Goal: Transaction & Acquisition: Purchase product/service

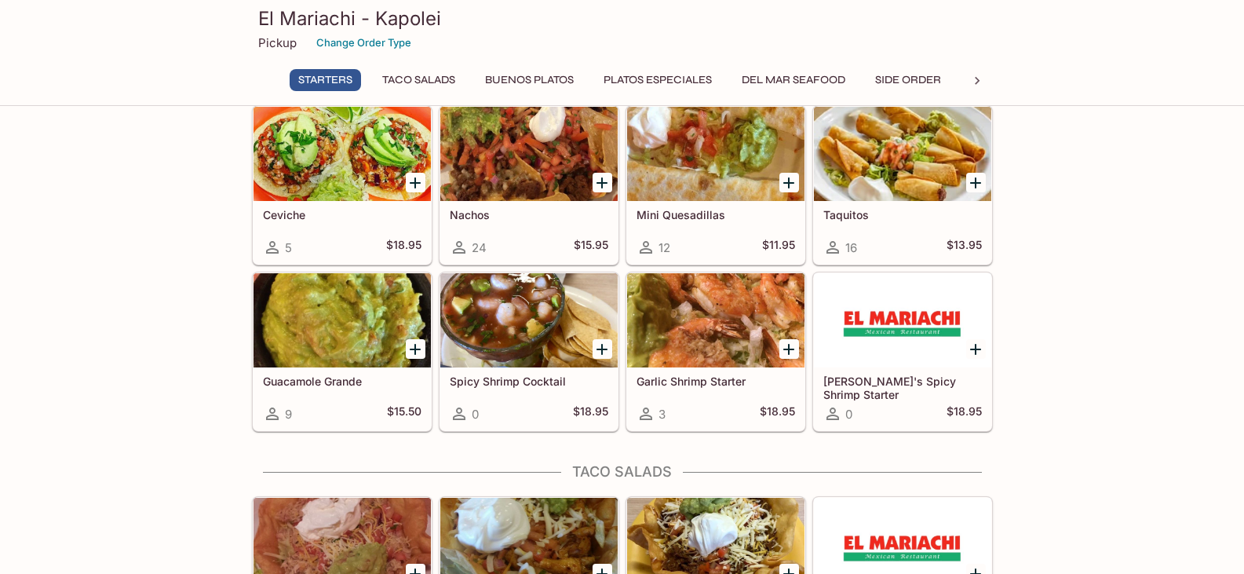
scroll to position [157, 0]
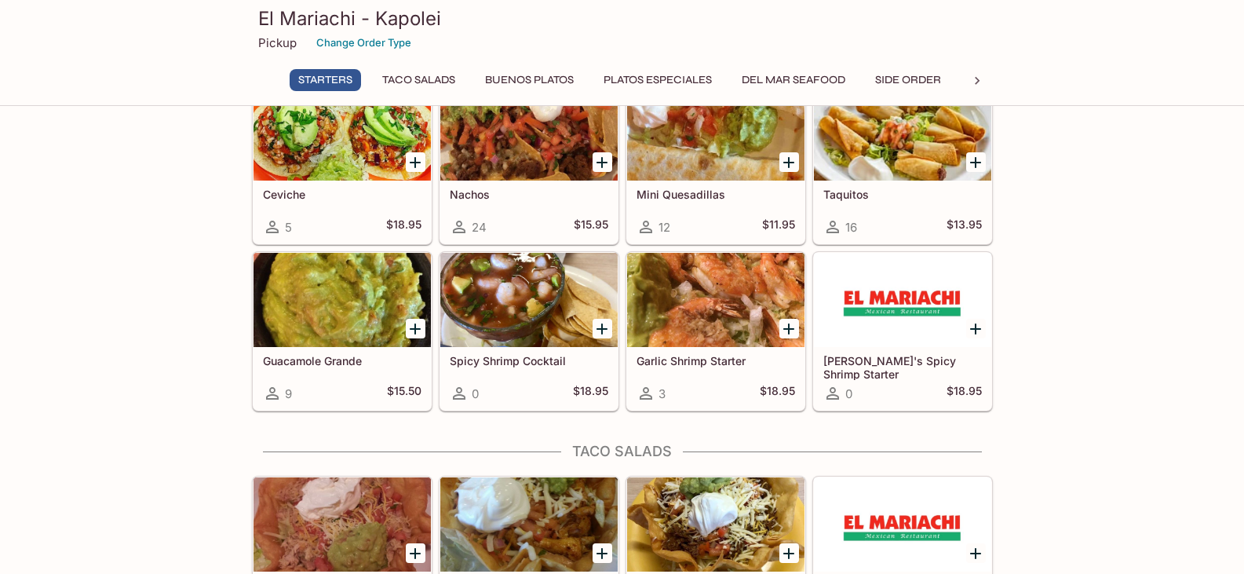
click at [418, 162] on icon "Add Ceviche" at bounding box center [415, 162] width 11 height 11
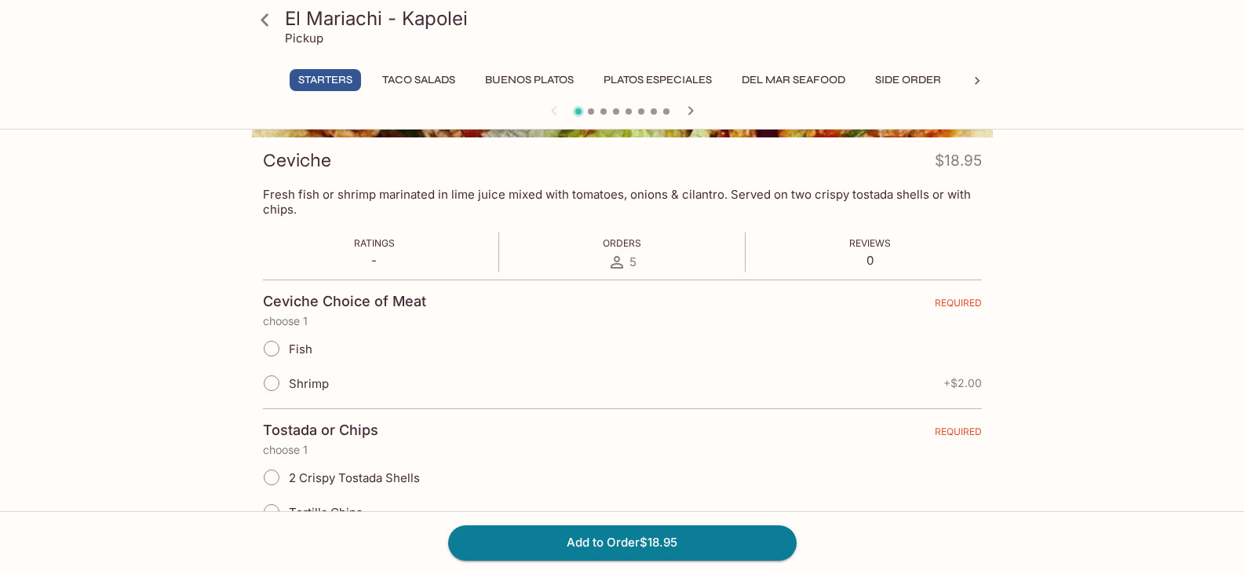
scroll to position [261, 0]
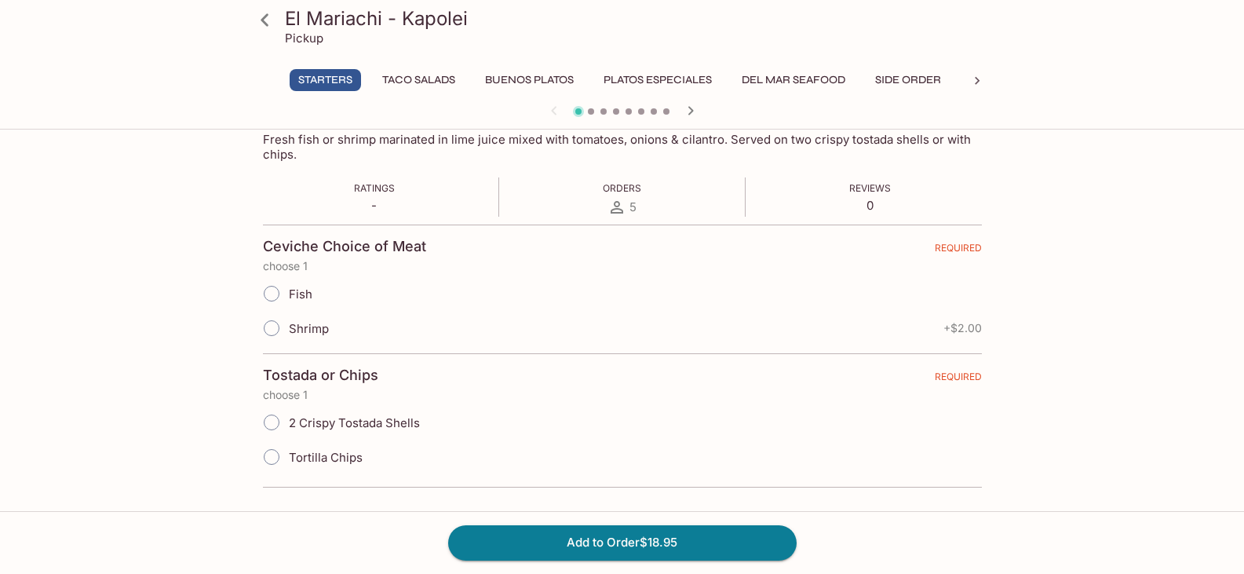
click at [280, 297] on input "Fish" at bounding box center [271, 293] width 33 height 33
radio input "true"
click at [269, 413] on input "2 Crispy Tostada Shells" at bounding box center [271, 422] width 33 height 33
radio input "true"
click at [577, 548] on button "Add to Order $18.95" at bounding box center [622, 542] width 349 height 35
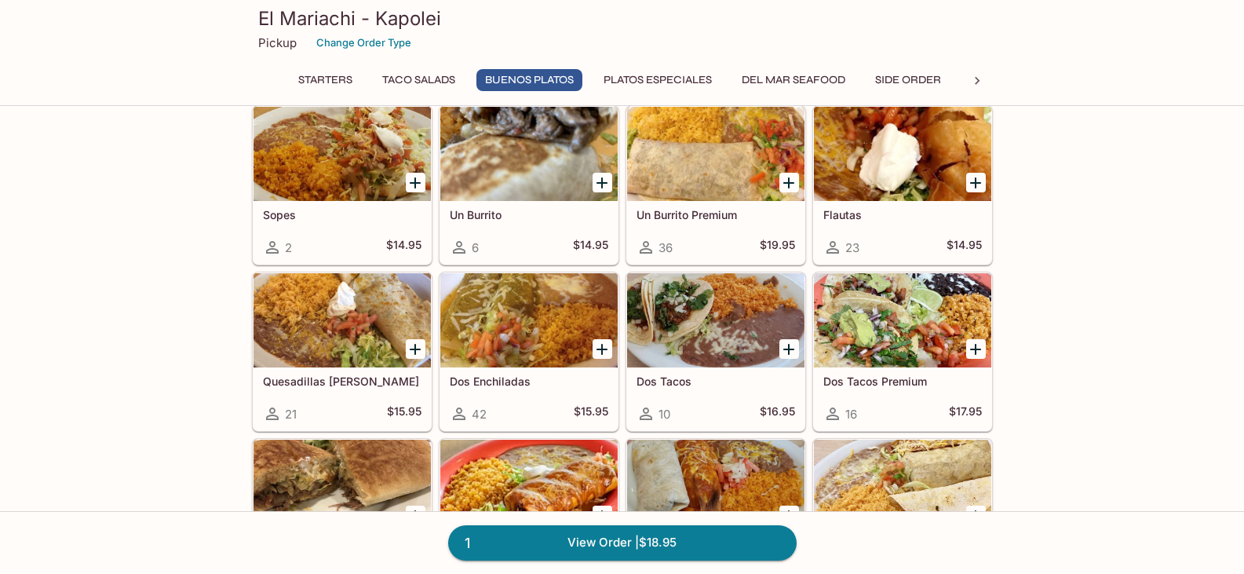
scroll to position [1256, 0]
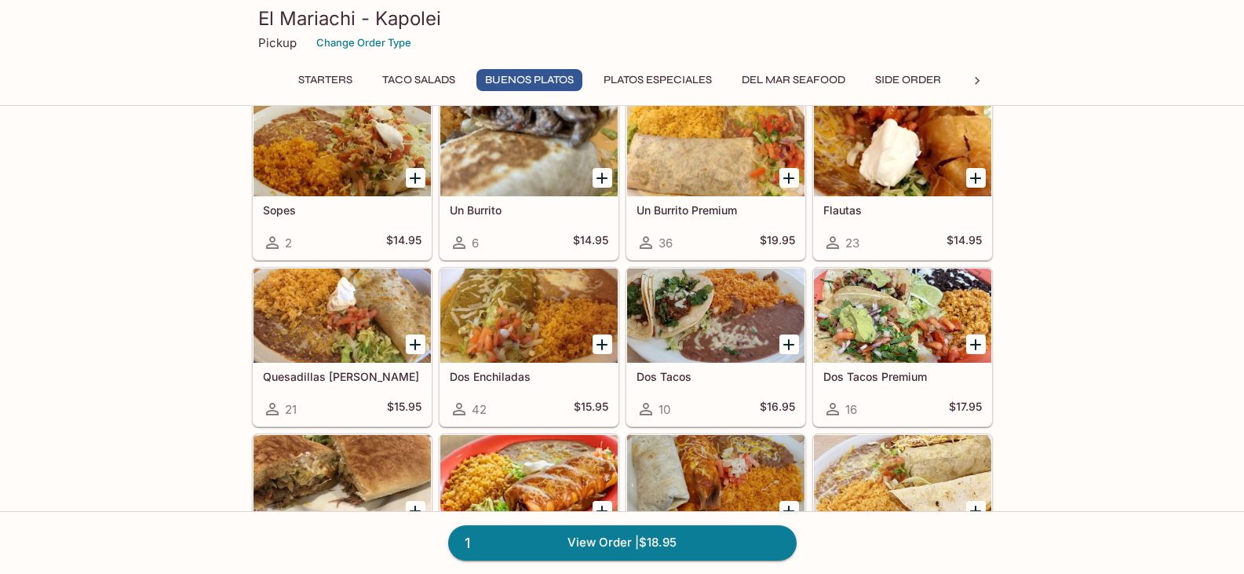
click at [601, 346] on icon "Add Dos Enchiladas" at bounding box center [602, 344] width 19 height 19
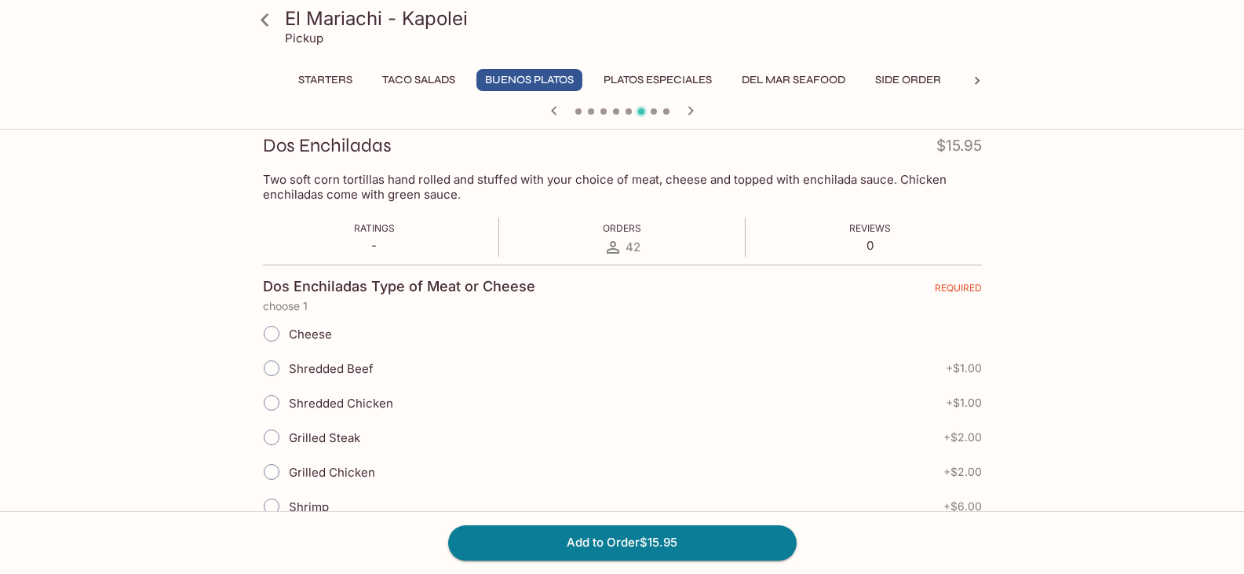
scroll to position [228, 0]
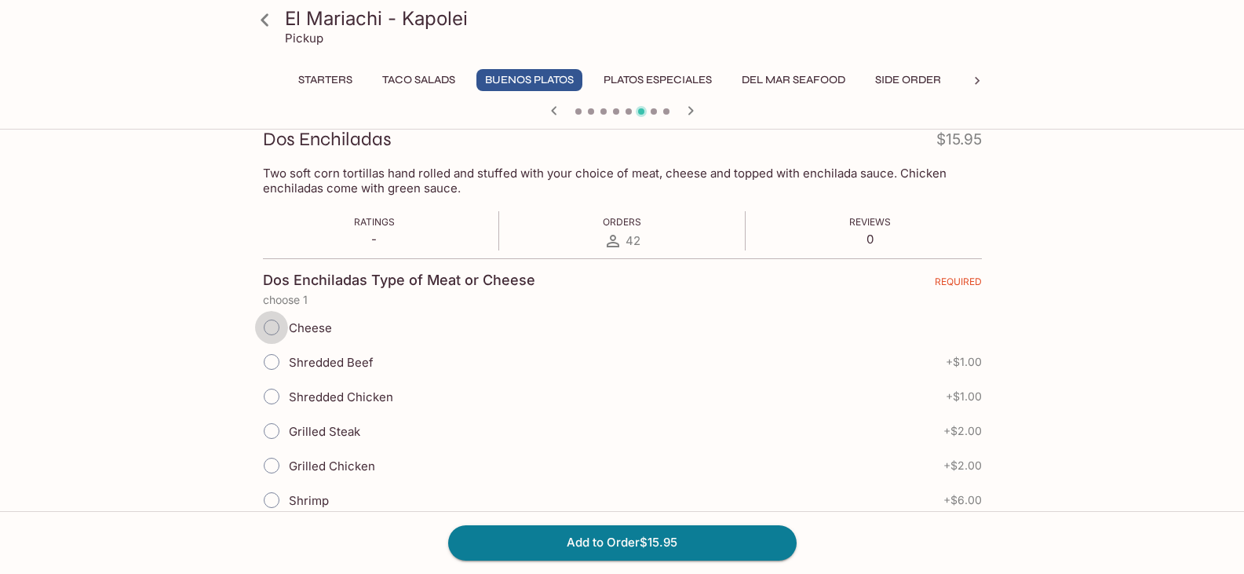
click at [272, 327] on input "Cheese" at bounding box center [271, 327] width 33 height 33
radio input "true"
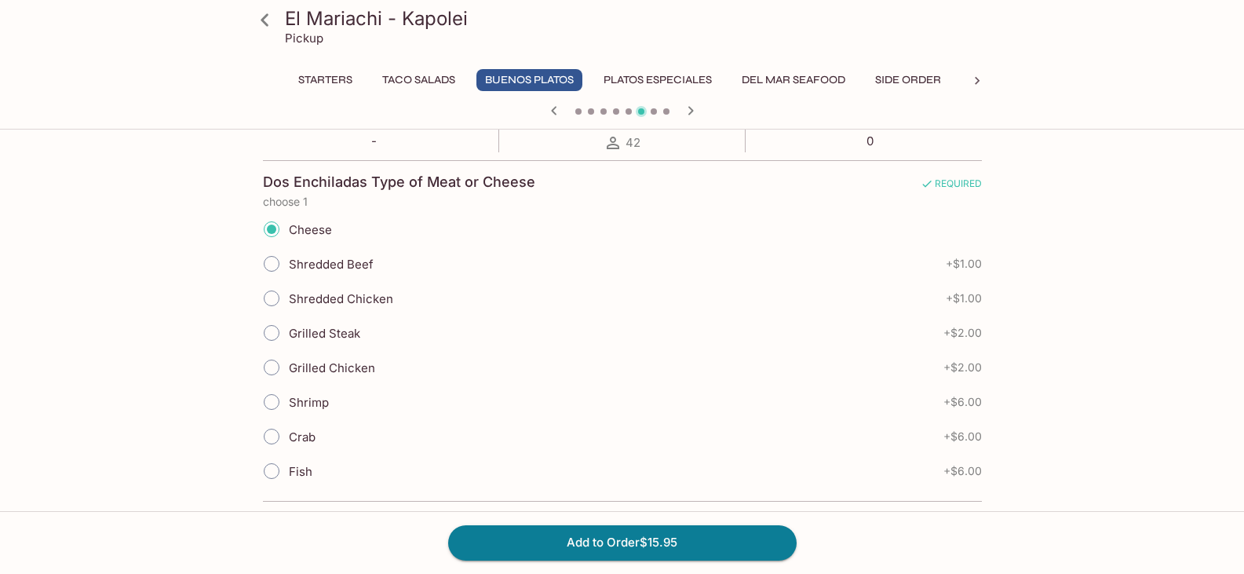
scroll to position [306, 0]
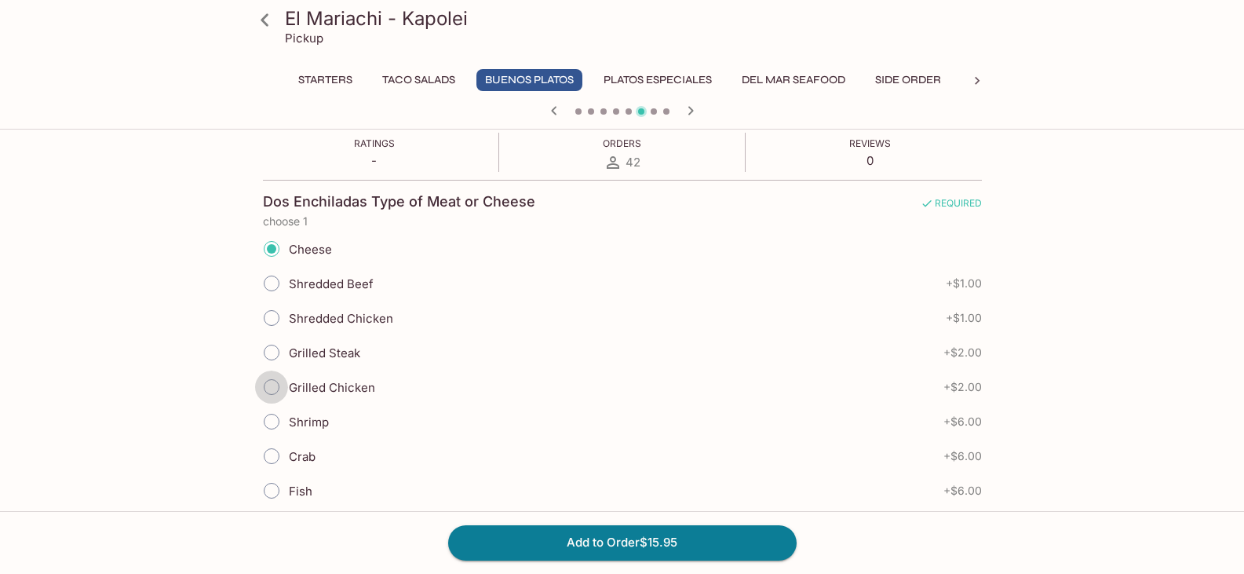
click at [272, 386] on input "Grilled Chicken" at bounding box center [271, 387] width 33 height 33
radio input "true"
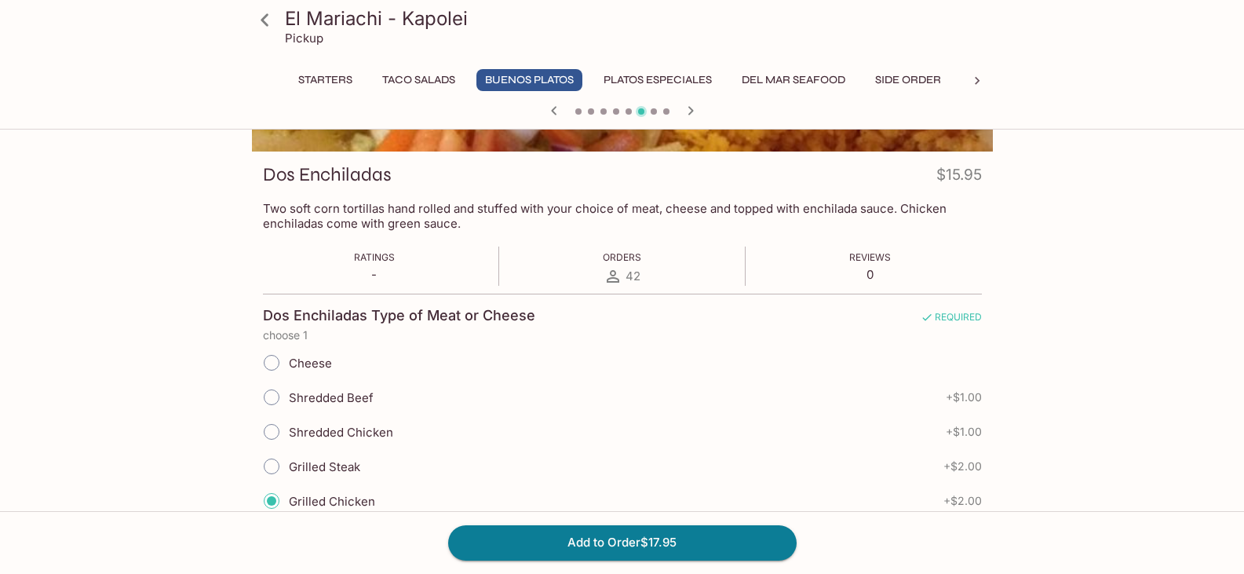
scroll to position [393, 0]
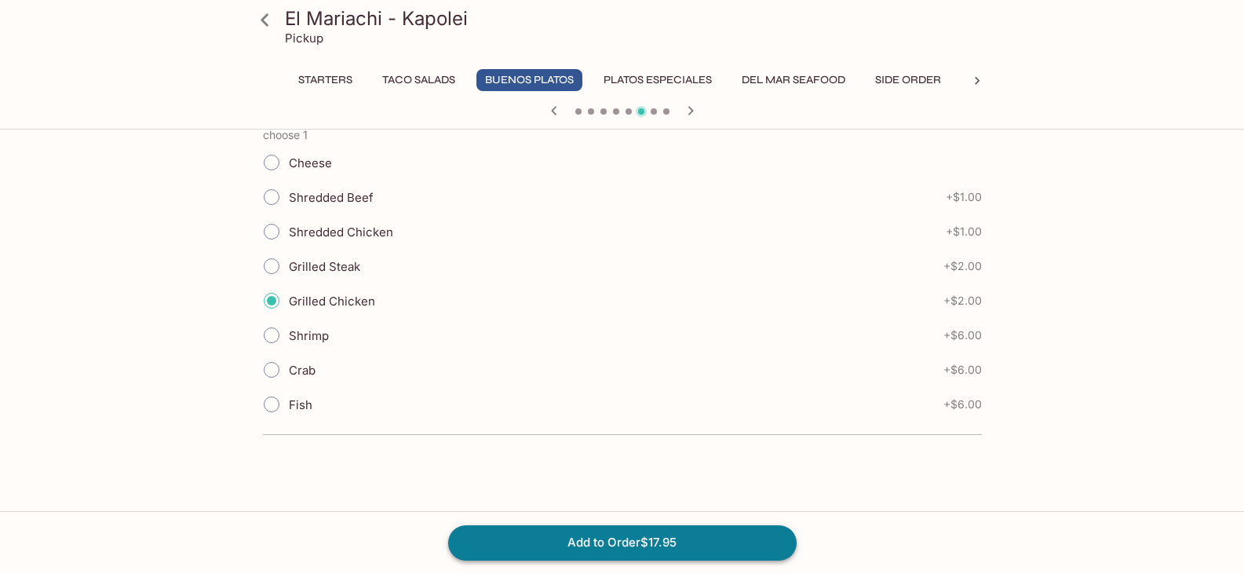
click at [594, 543] on button "Add to Order $17.95" at bounding box center [622, 542] width 349 height 35
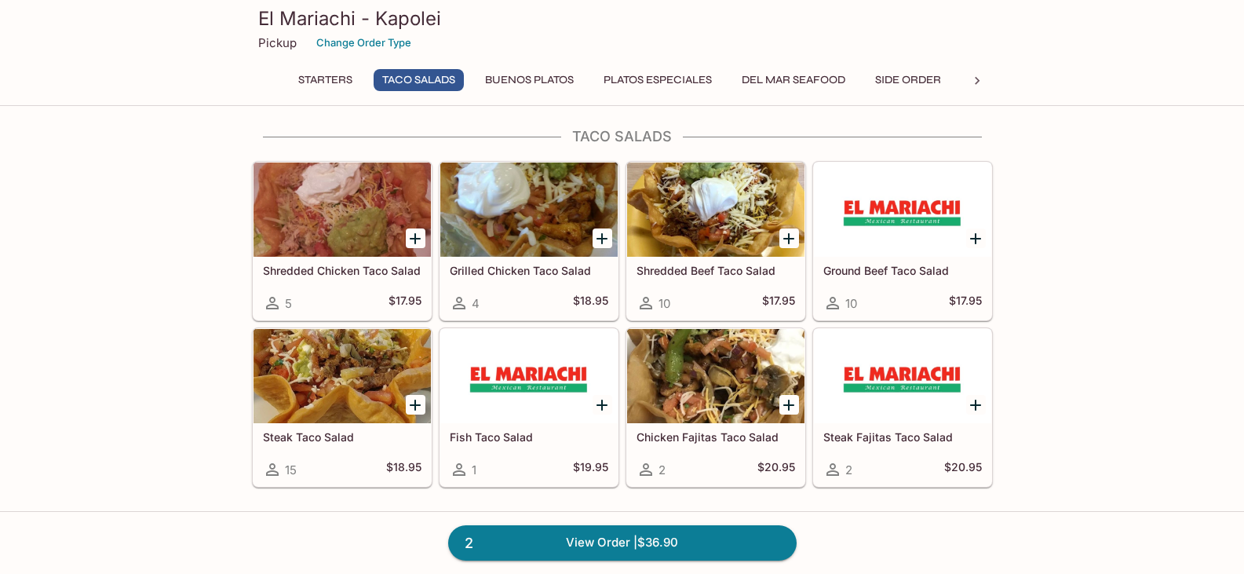
scroll to position [471, 0]
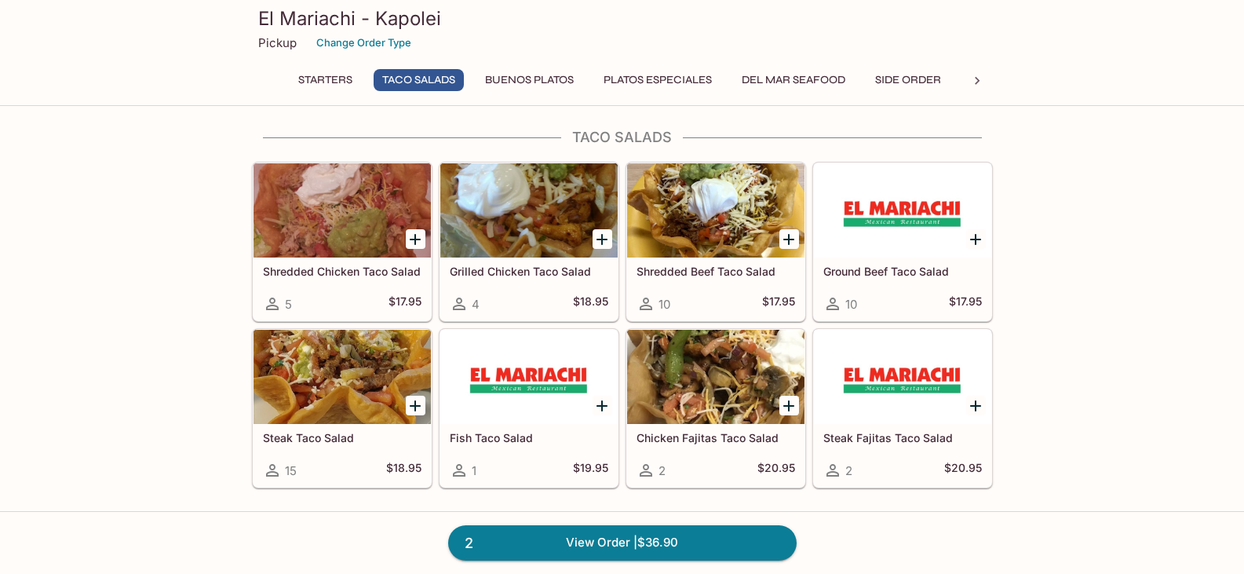
click at [331, 404] on div at bounding box center [342, 377] width 177 height 94
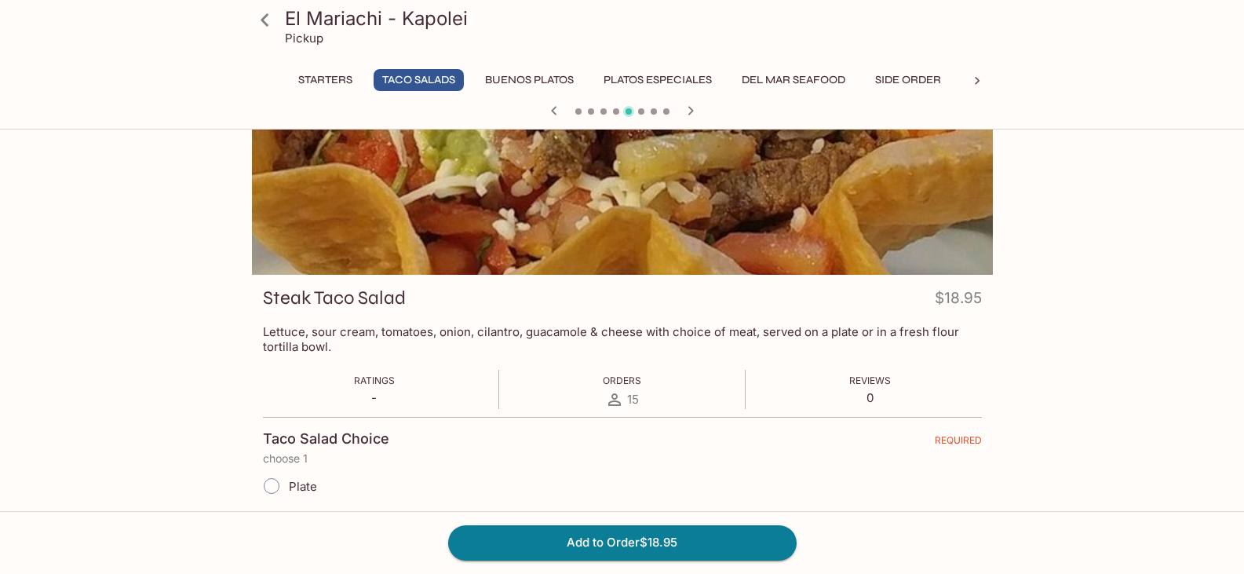
scroll to position [136, 0]
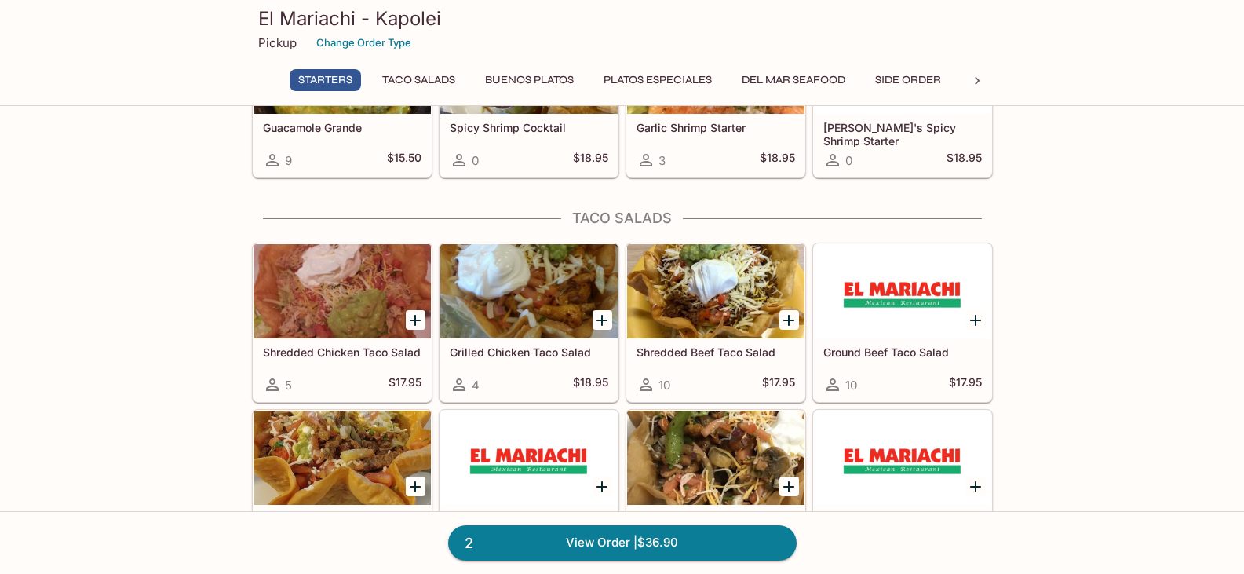
scroll to position [386, 0]
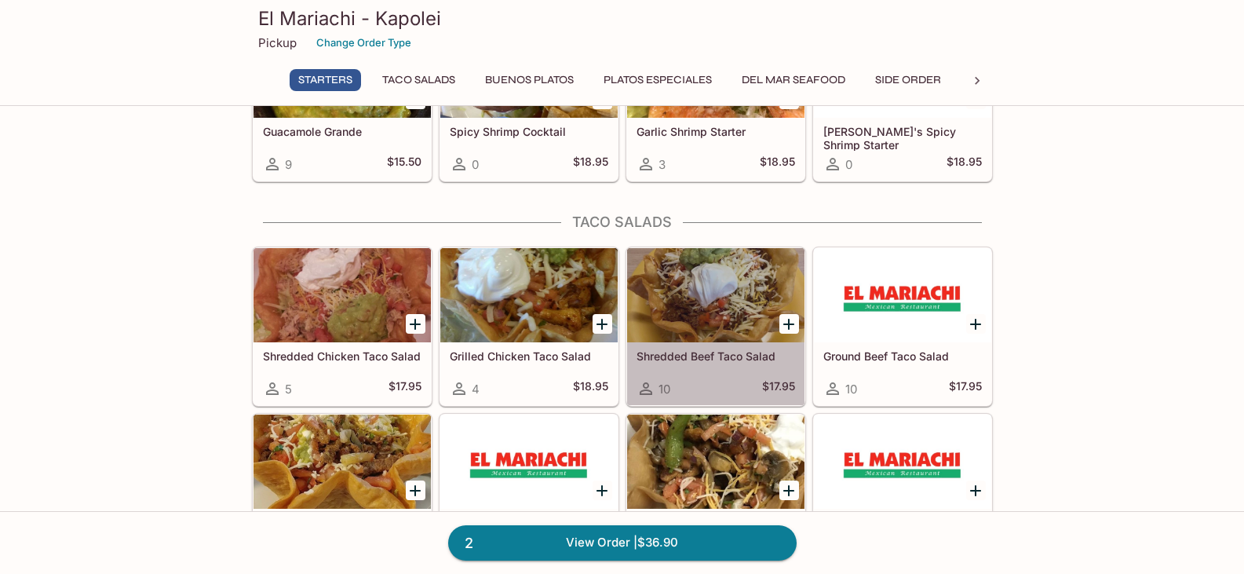
click at [707, 292] on div at bounding box center [715, 295] width 177 height 94
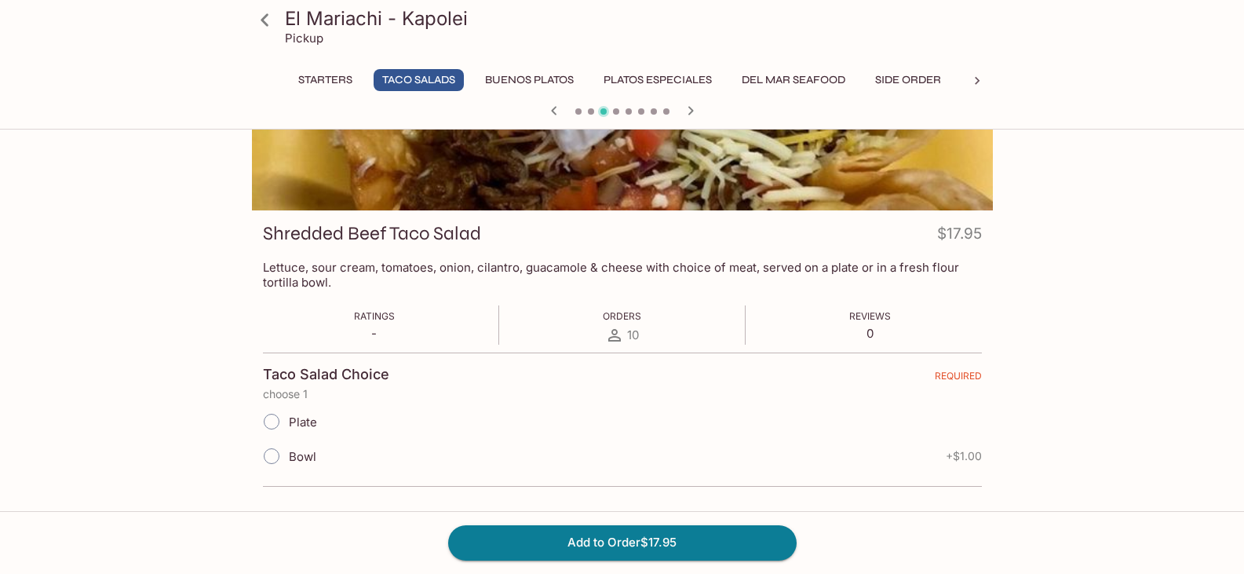
scroll to position [136, 0]
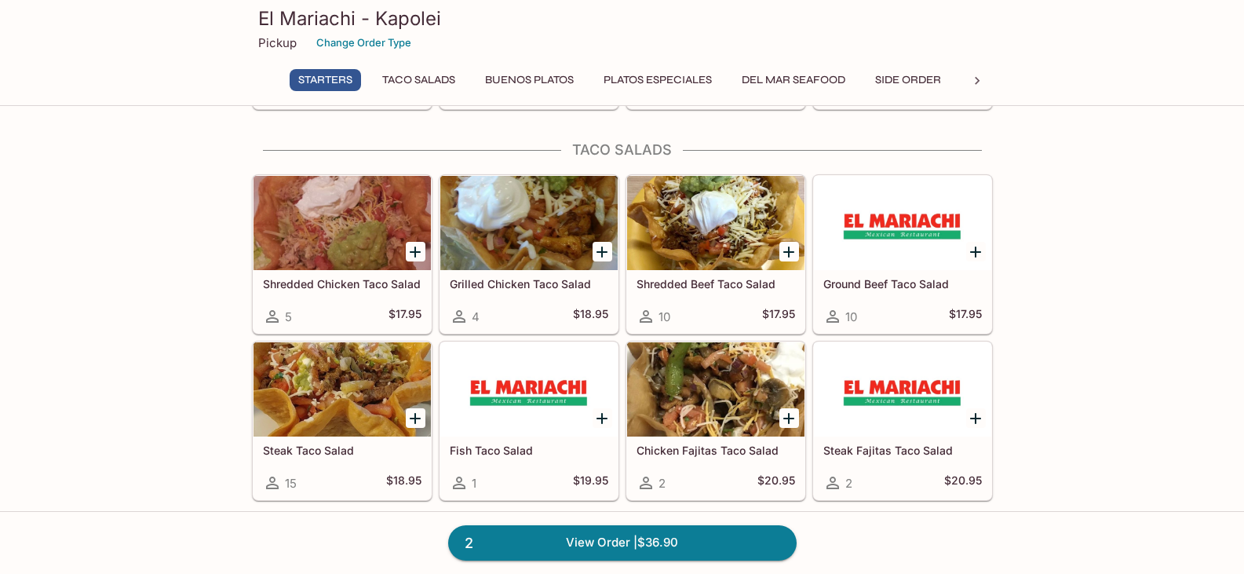
scroll to position [380, 0]
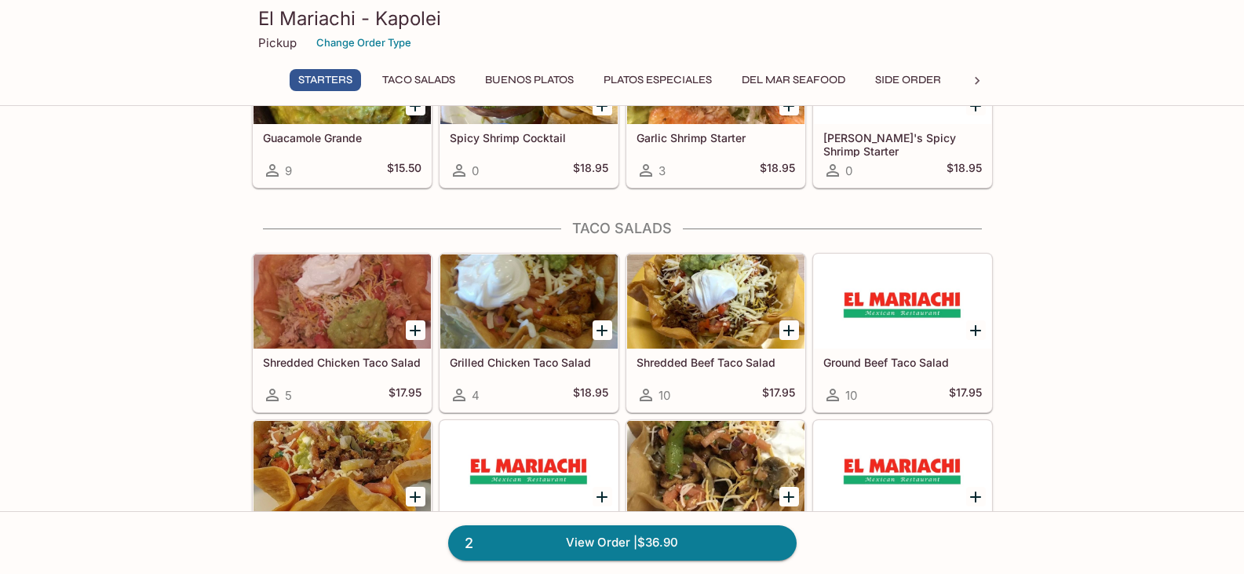
click at [598, 330] on icon "Add Grilled Chicken Taco Salad" at bounding box center [602, 330] width 11 height 11
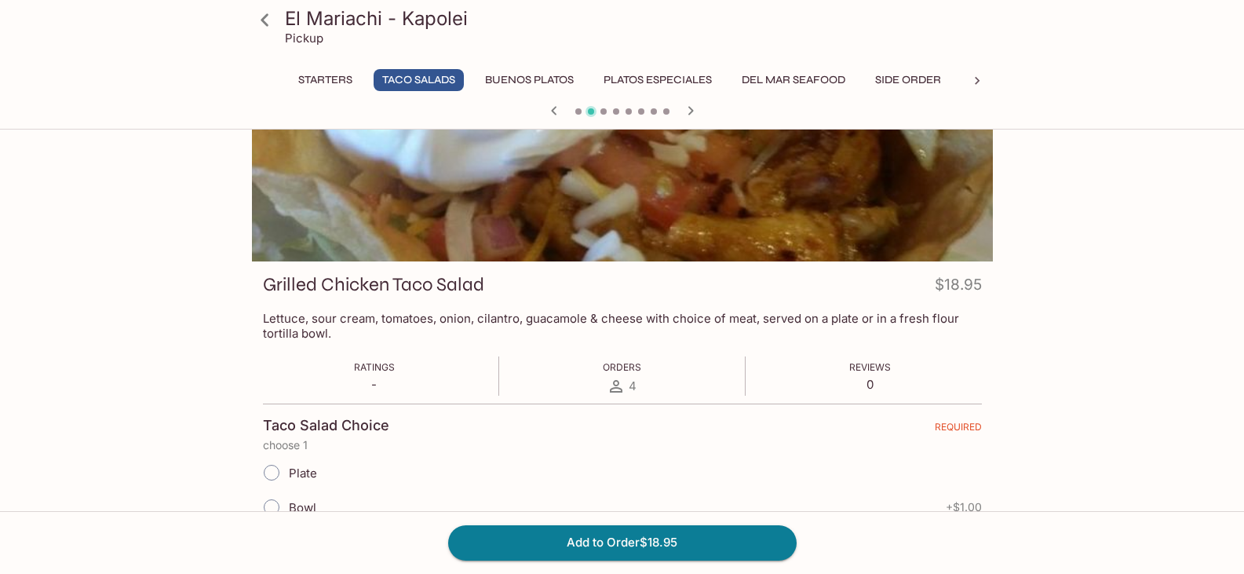
scroll to position [57, 0]
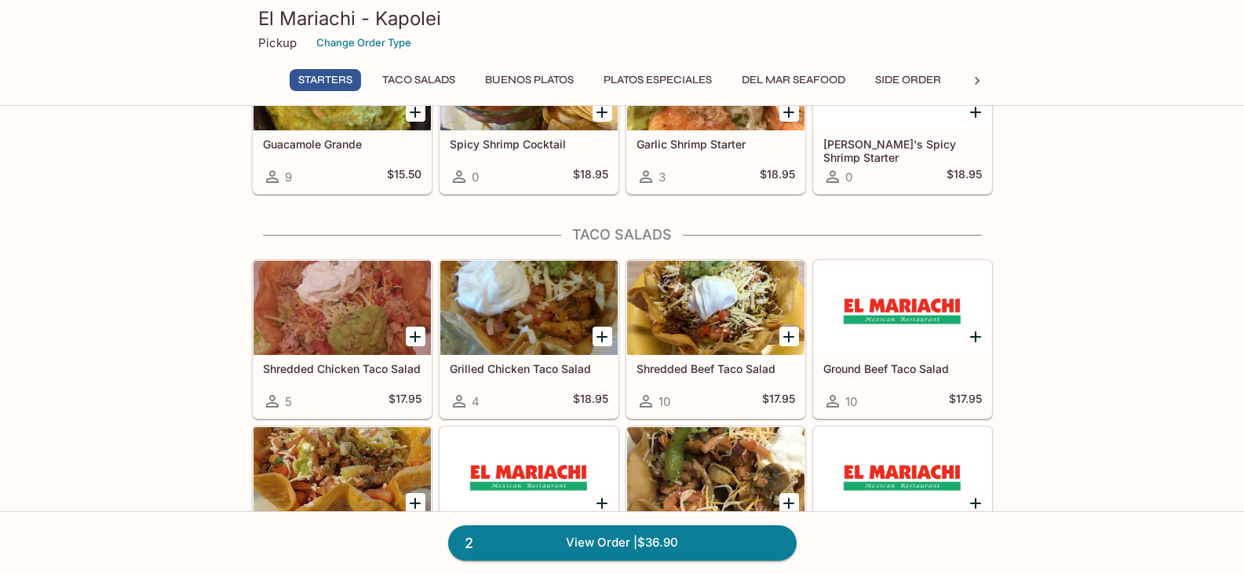
scroll to position [452, 0]
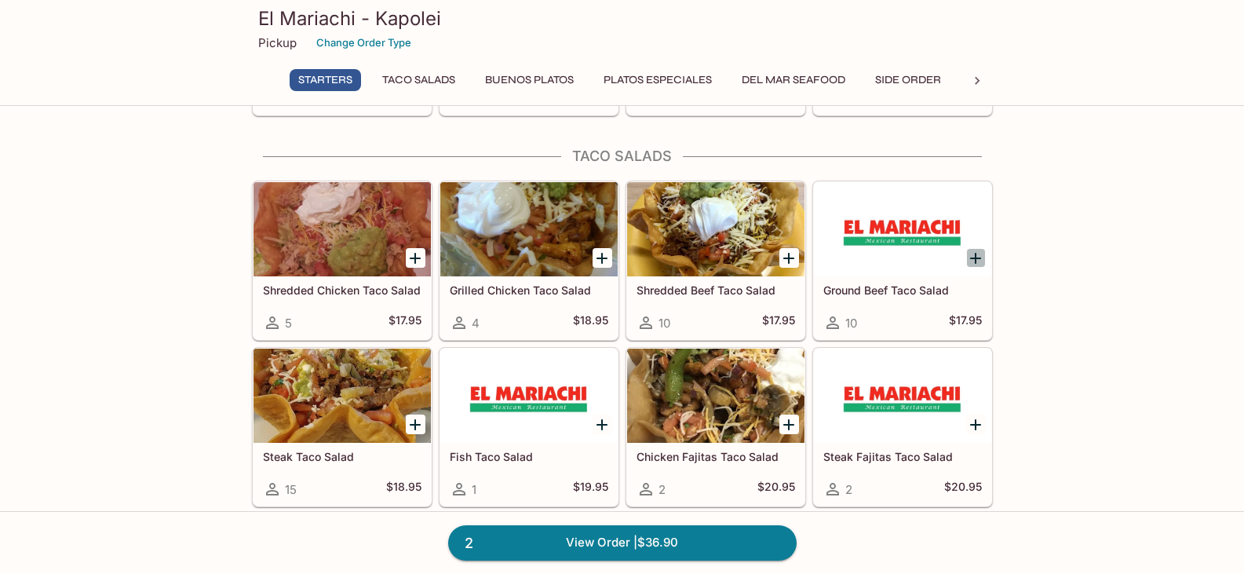
click at [973, 261] on icon "Add Ground Beef Taco Salad" at bounding box center [976, 258] width 19 height 19
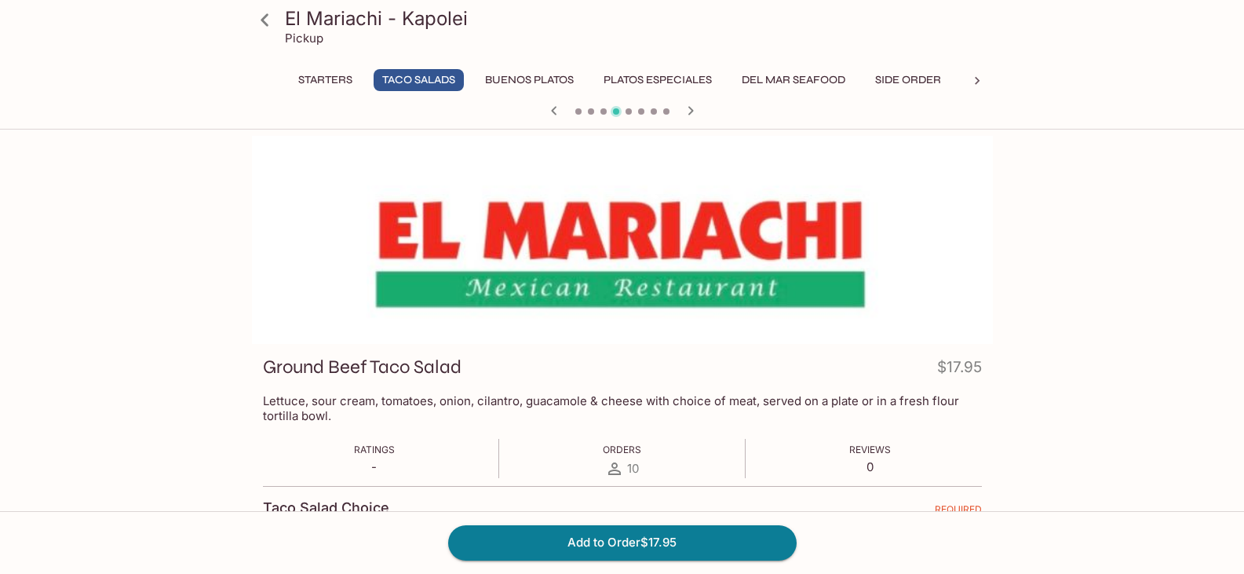
scroll to position [136, 0]
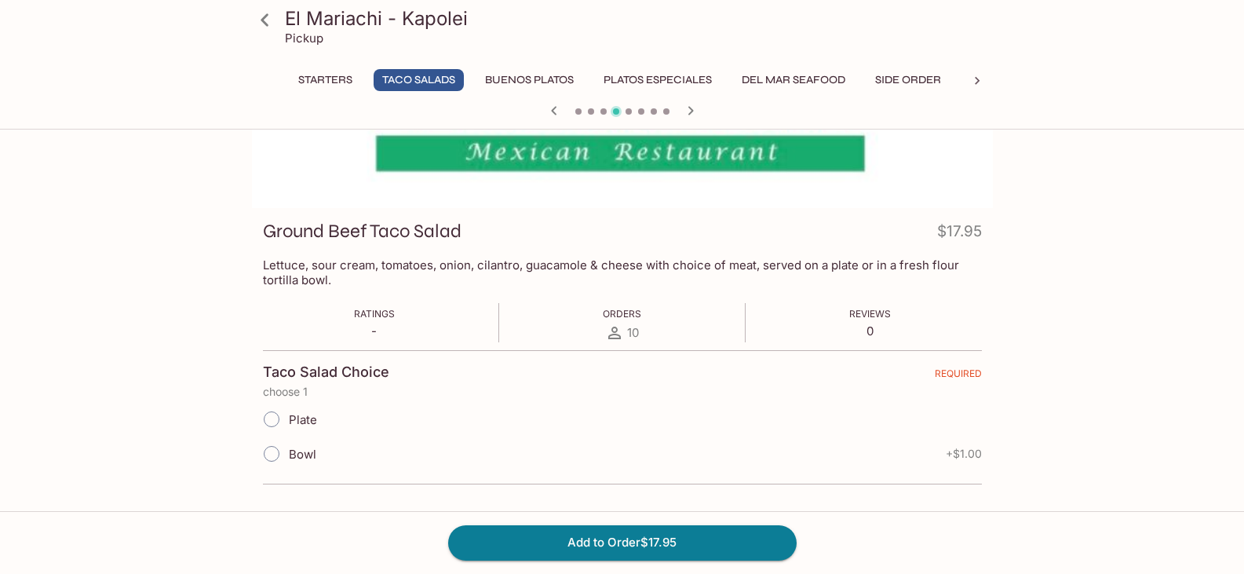
click at [276, 452] on input "Bowl" at bounding box center [271, 453] width 33 height 33
radio input "true"
click at [530, 536] on button "Add to Order $18.95" at bounding box center [622, 542] width 349 height 35
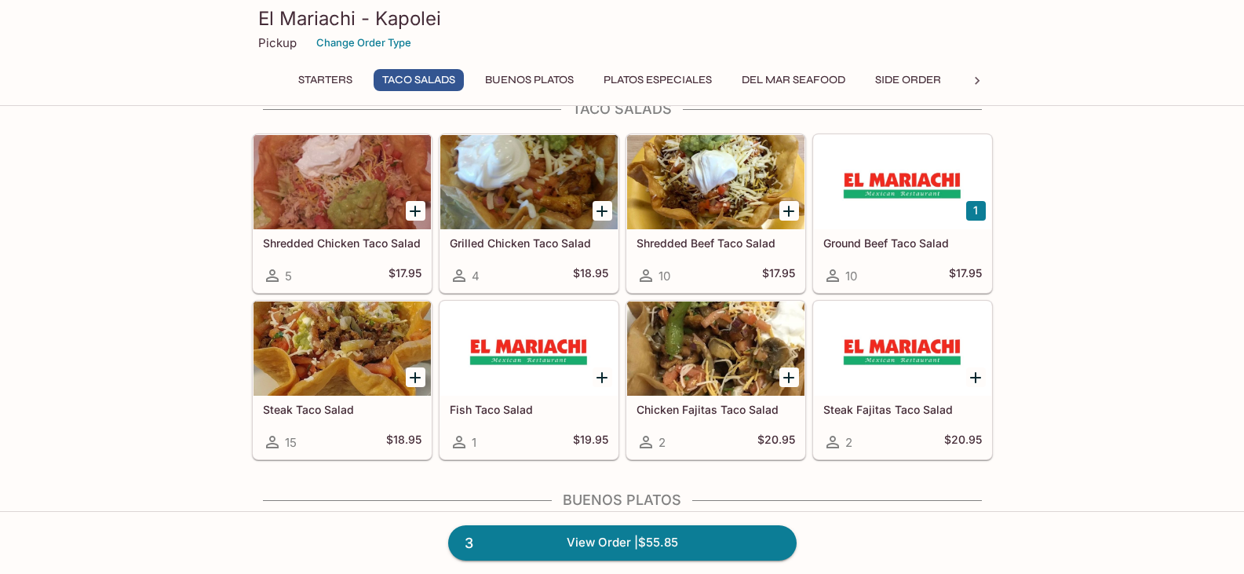
scroll to position [471, 0]
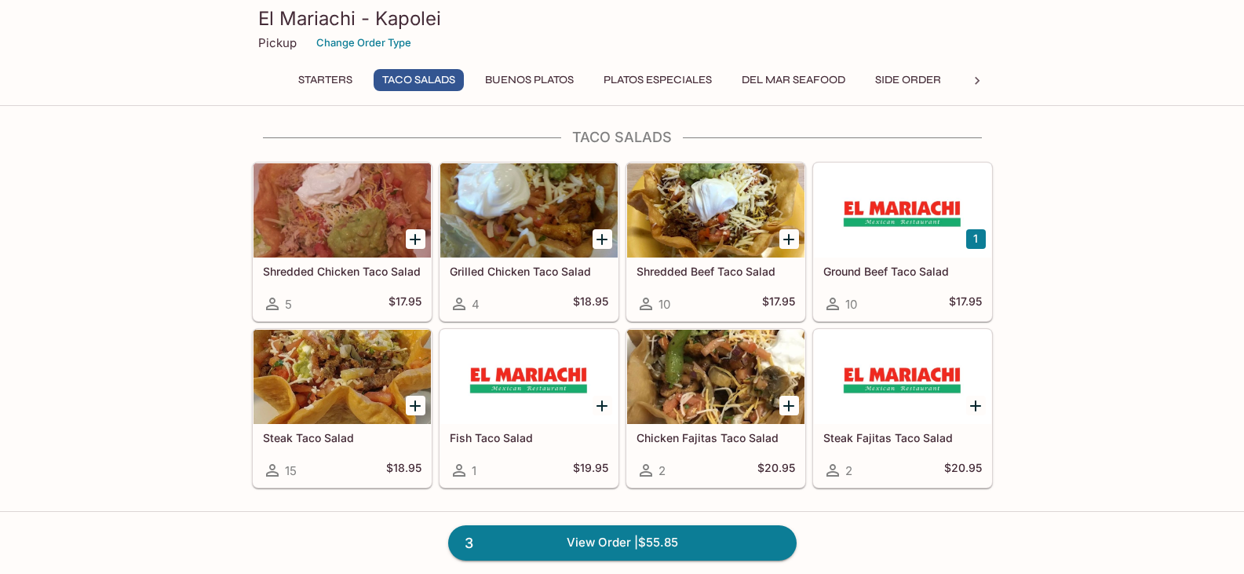
click at [528, 232] on div at bounding box center [528, 210] width 177 height 94
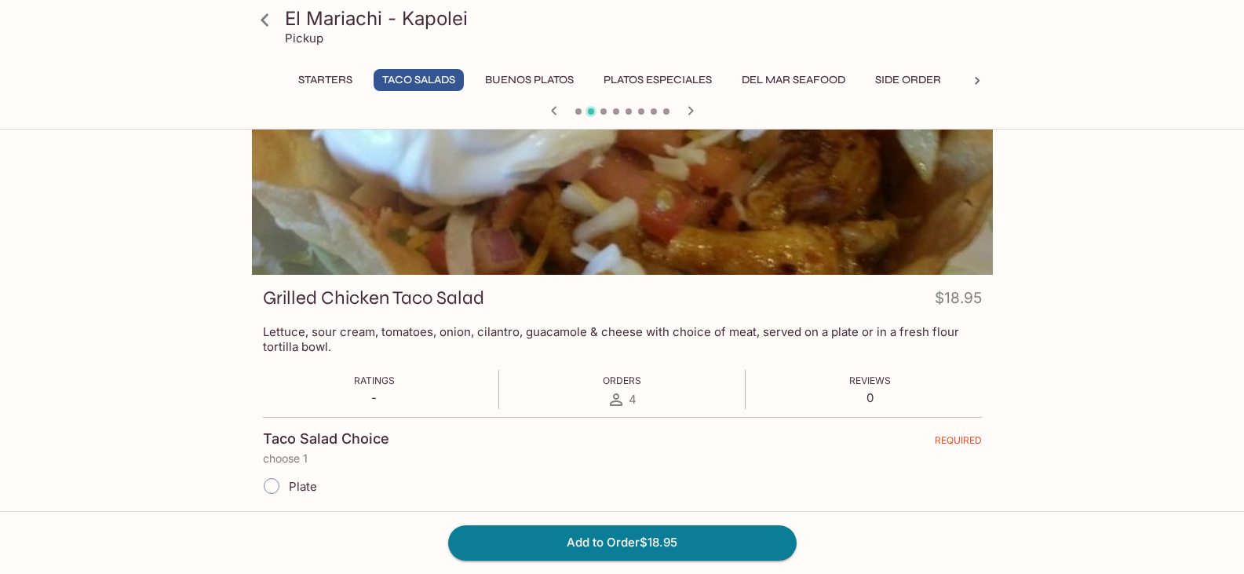
scroll to position [136, 0]
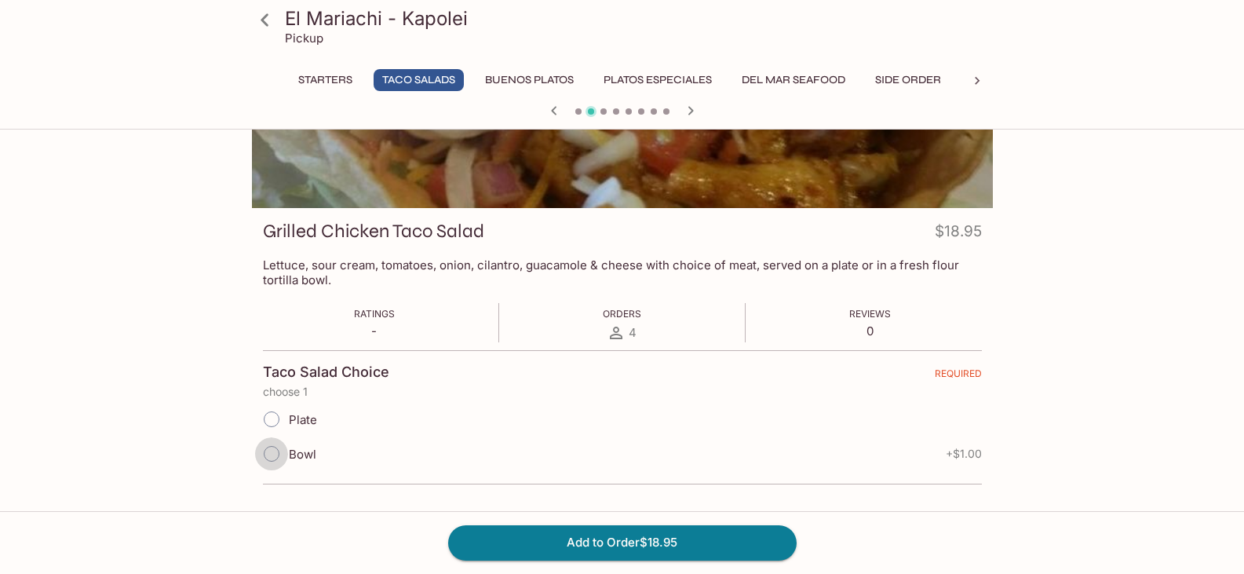
click at [267, 459] on input "Bowl" at bounding box center [271, 453] width 33 height 33
radio input "true"
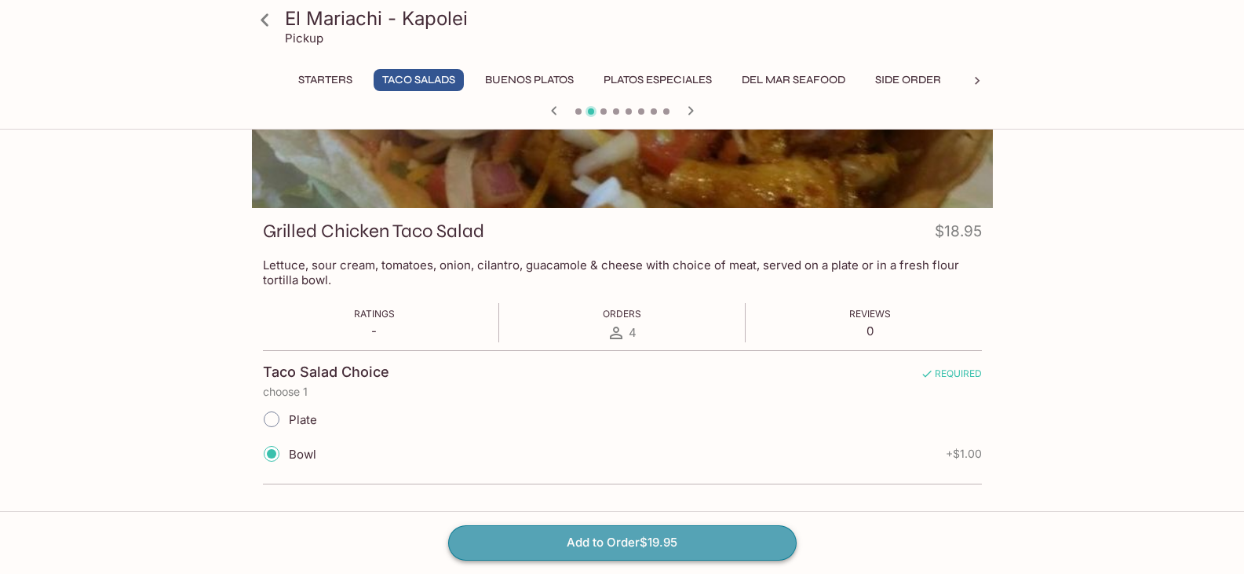
click at [573, 546] on button "Add to Order $19.95" at bounding box center [622, 542] width 349 height 35
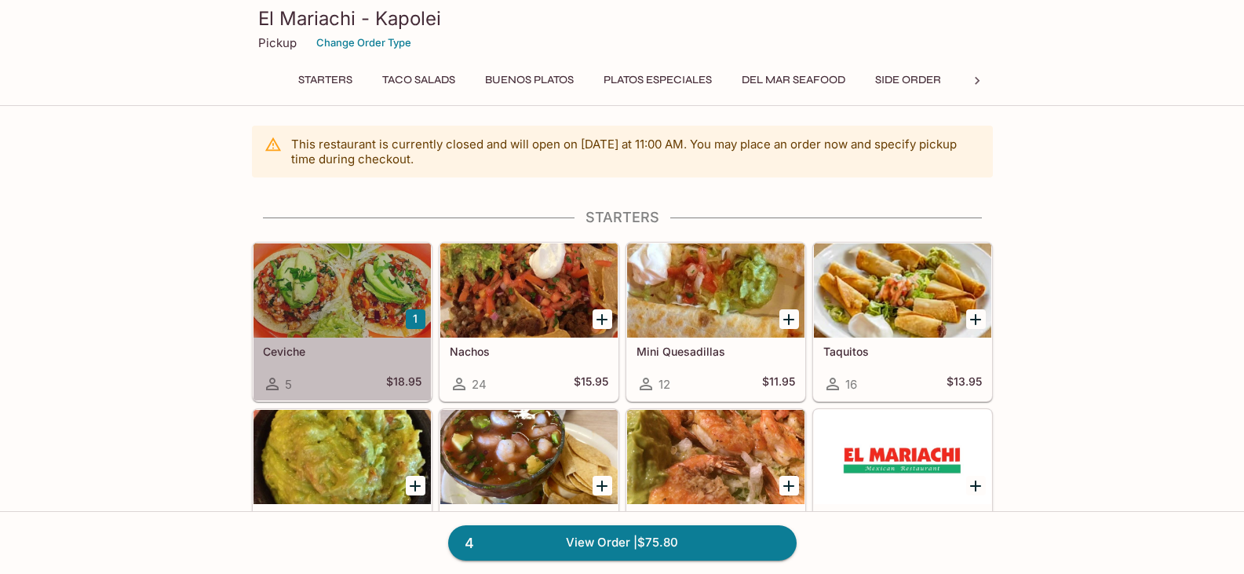
click at [364, 306] on div at bounding box center [342, 290] width 177 height 94
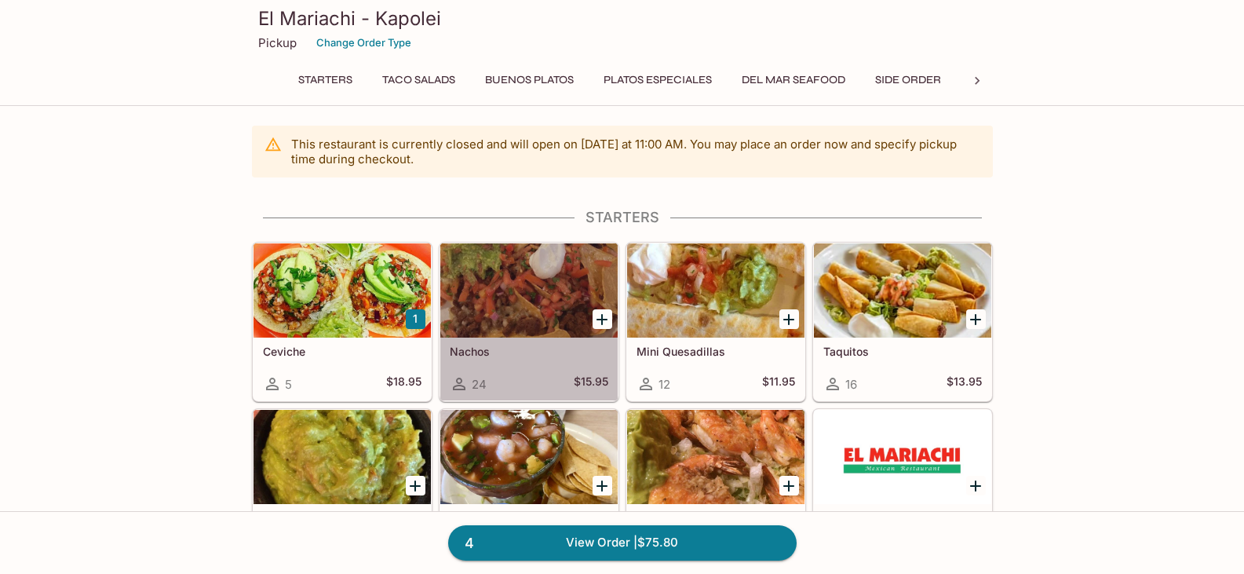
click at [535, 297] on div at bounding box center [528, 290] width 177 height 94
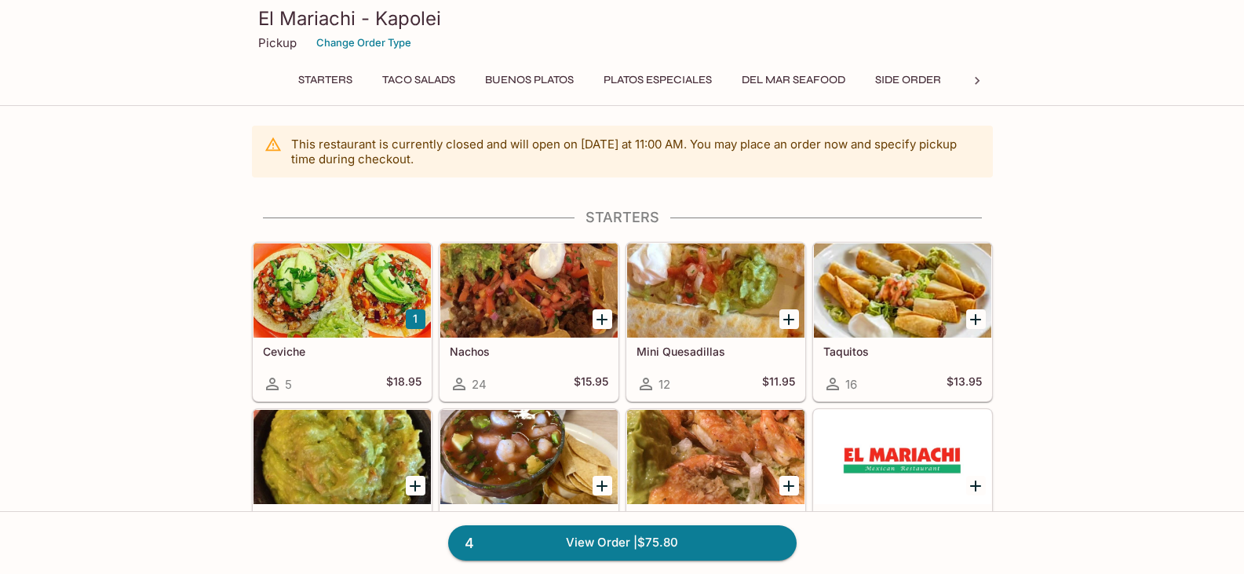
click at [701, 296] on div at bounding box center [715, 290] width 177 height 94
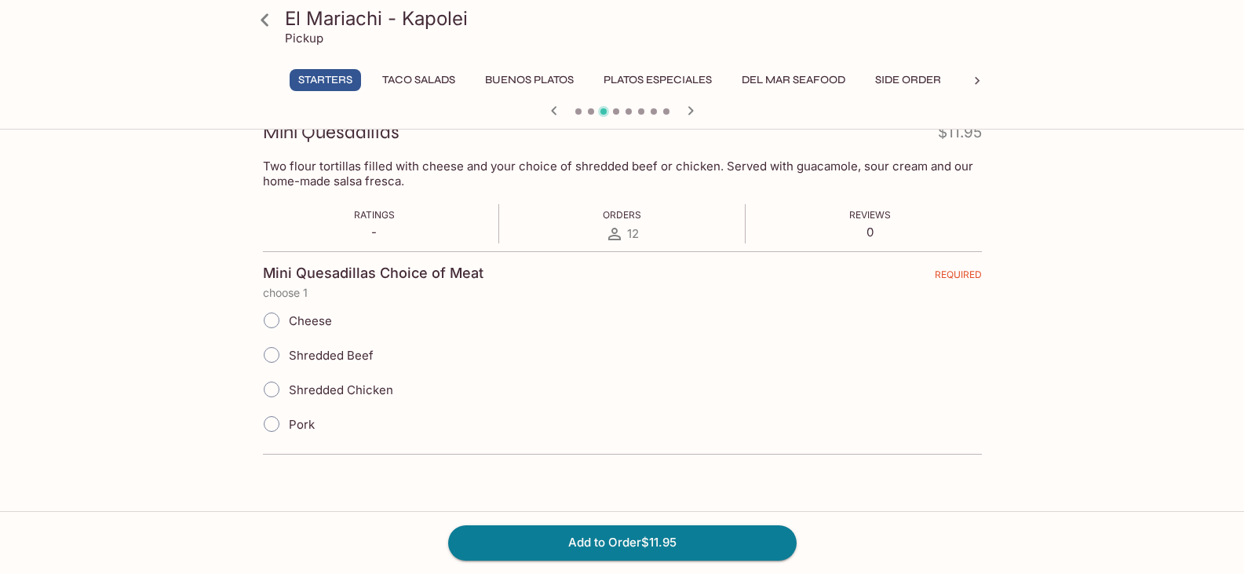
scroll to position [236, 0]
click at [268, 353] on input "Shredded Beef" at bounding box center [271, 354] width 33 height 33
radio input "true"
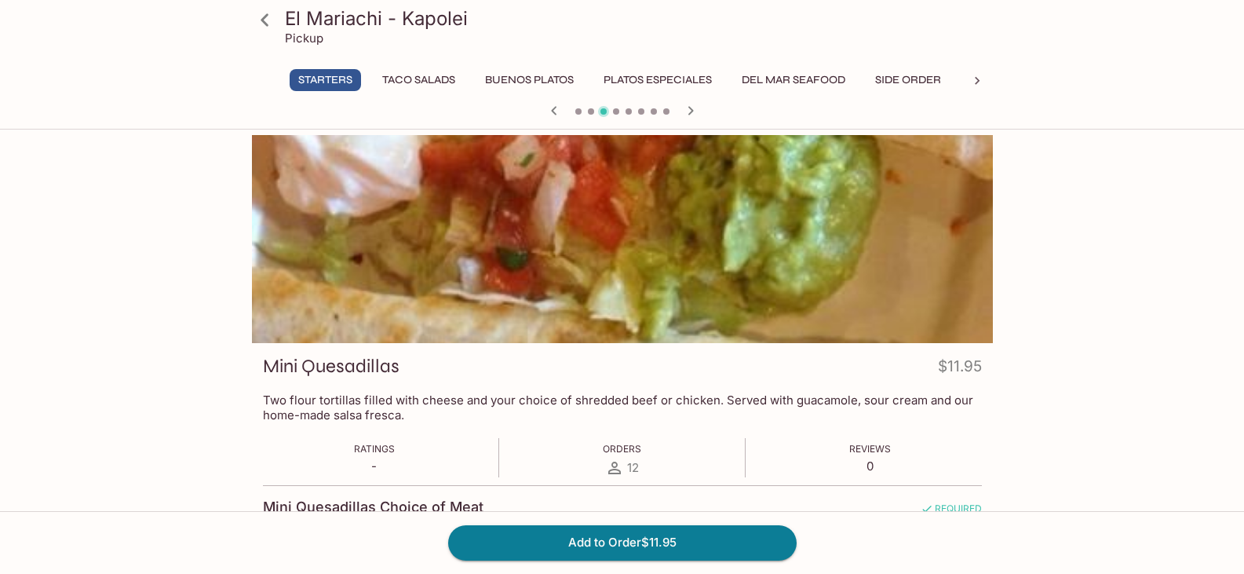
scroll to position [0, 0]
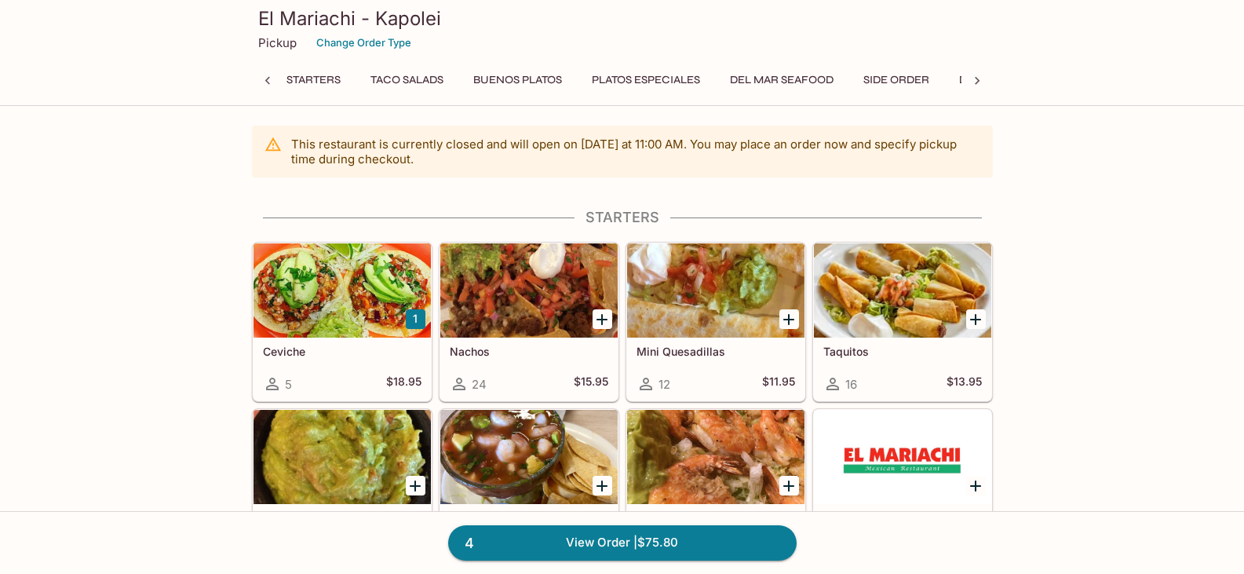
scroll to position [0, 6]
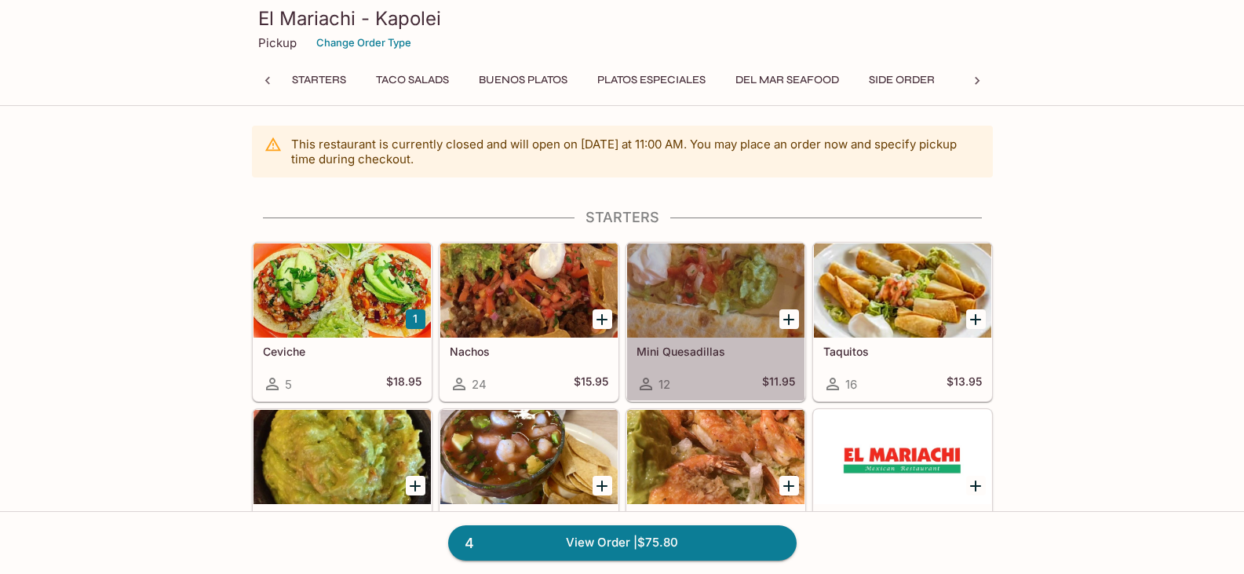
click at [679, 305] on div at bounding box center [715, 290] width 177 height 94
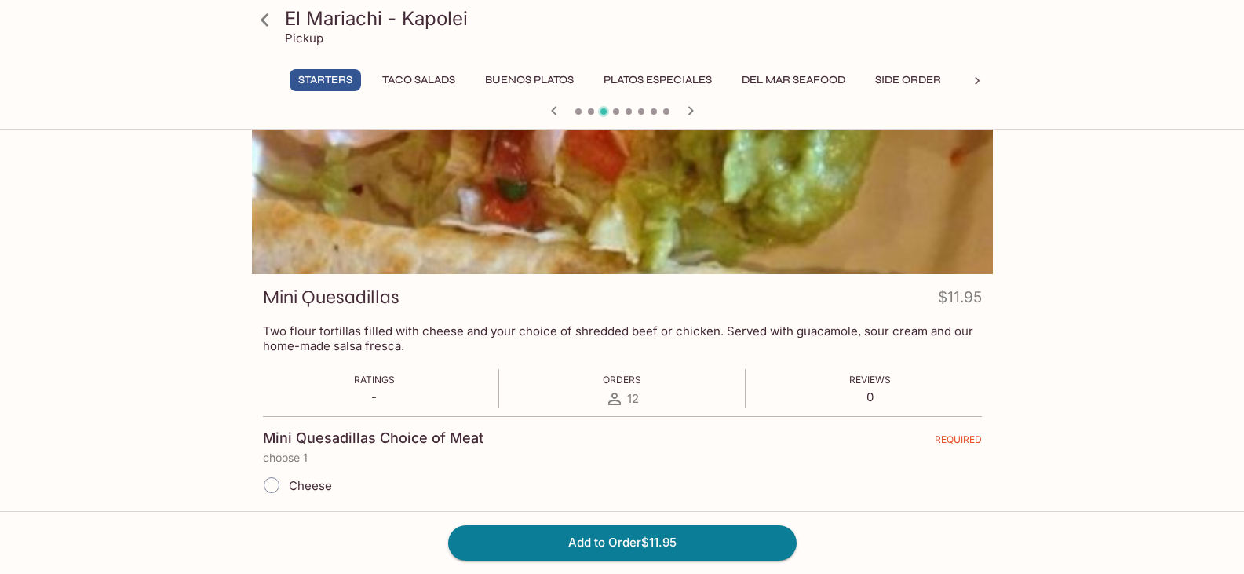
scroll to position [236, 0]
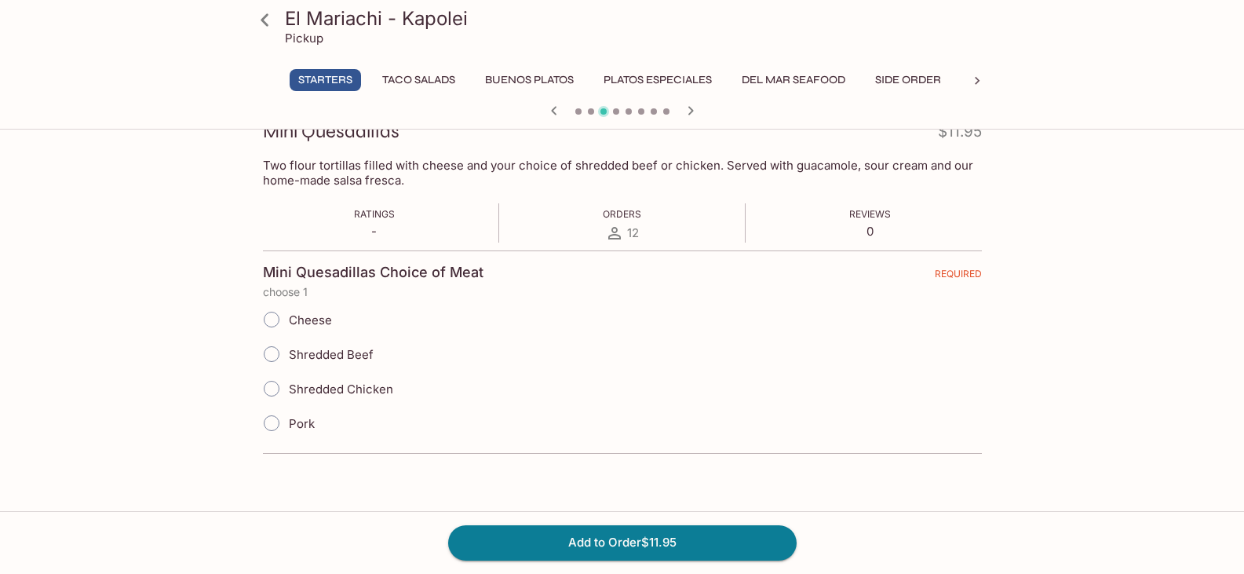
click at [280, 364] on input "Shredded Beef" at bounding box center [271, 354] width 33 height 33
radio input "true"
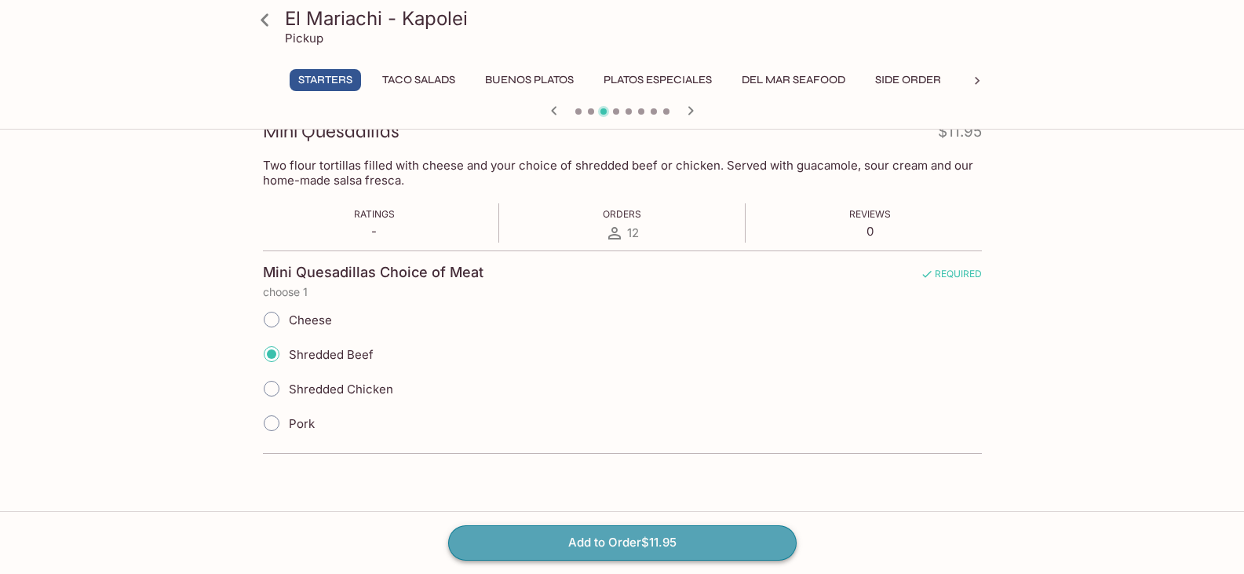
click at [576, 554] on button "Add to Order $11.95" at bounding box center [622, 542] width 349 height 35
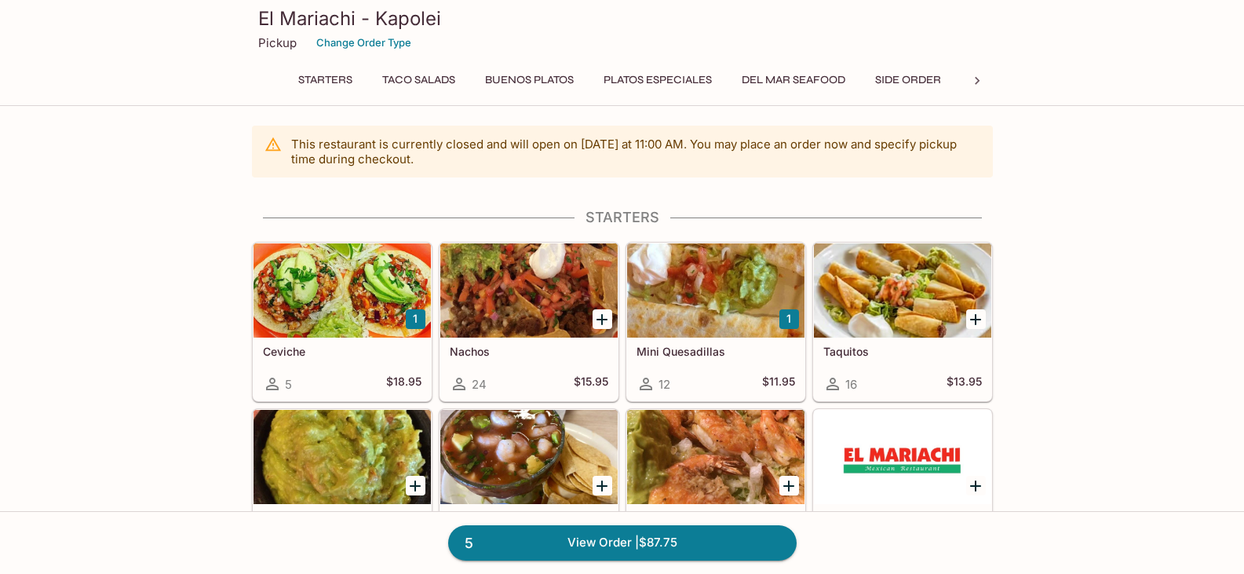
click at [507, 313] on div at bounding box center [528, 290] width 177 height 94
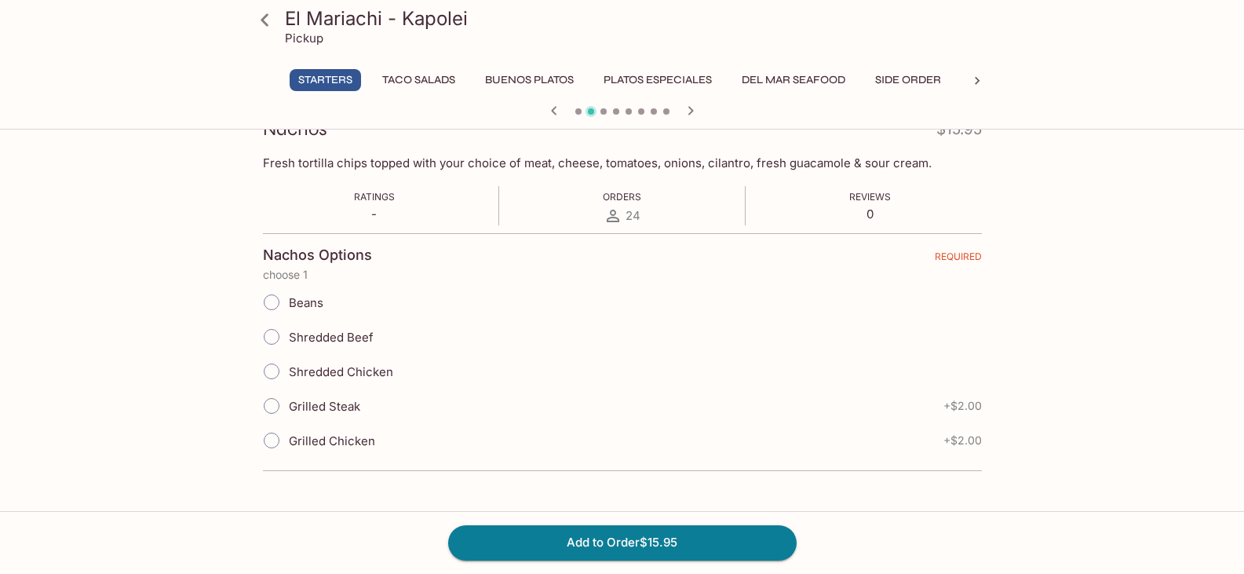
scroll to position [261, 0]
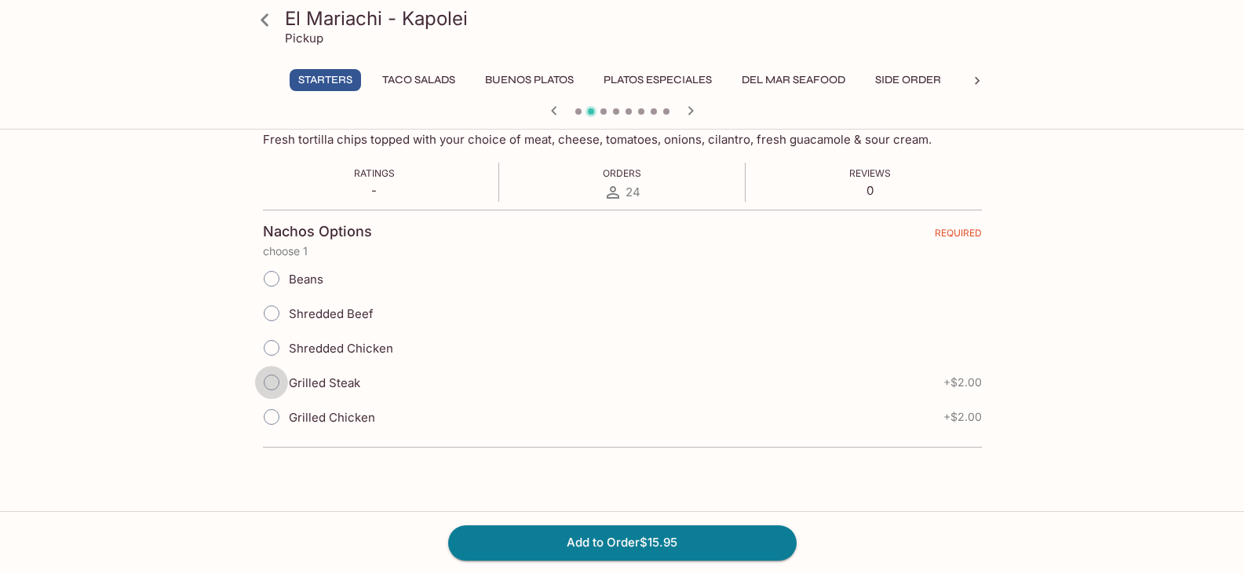
click at [267, 382] on input "Grilled Steak" at bounding box center [271, 382] width 33 height 33
radio input "true"
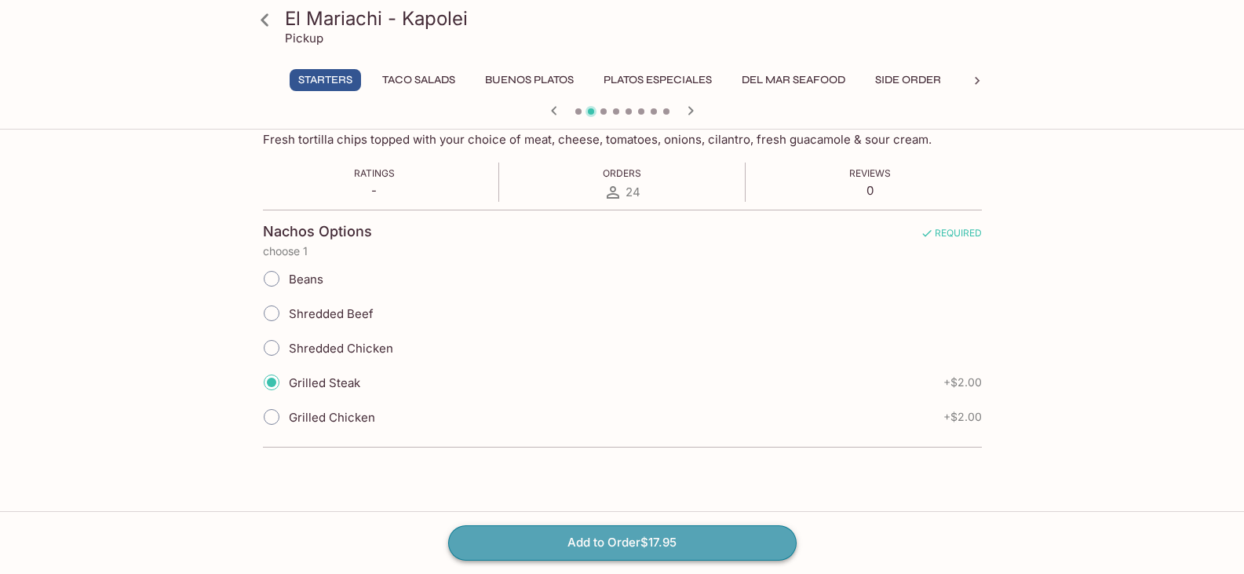
click at [535, 553] on button "Add to Order $17.95" at bounding box center [622, 542] width 349 height 35
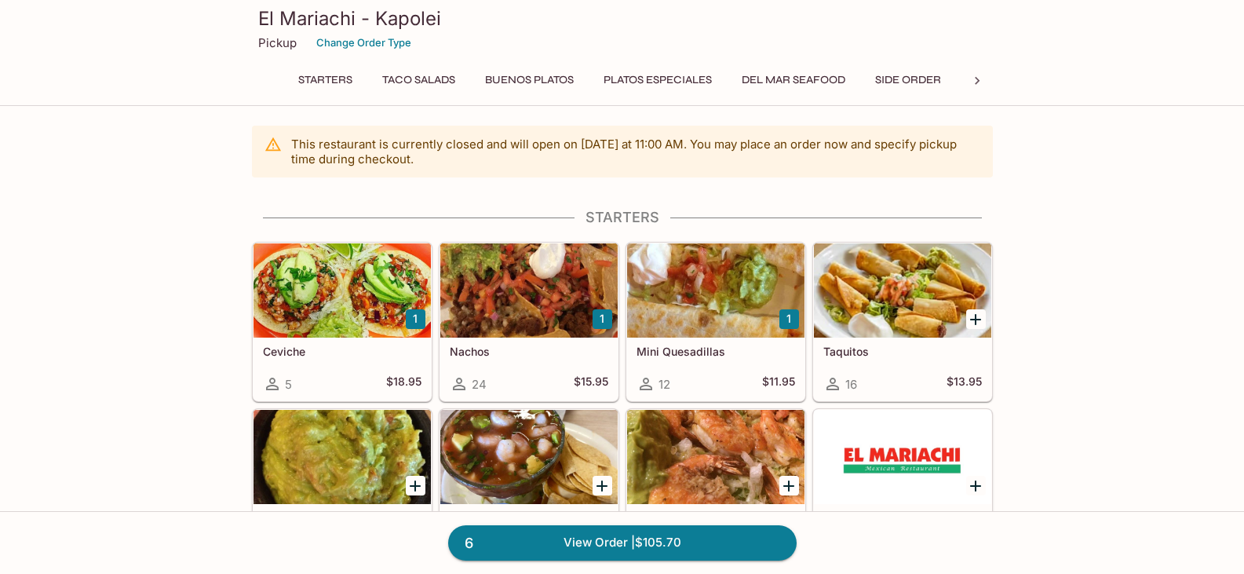
click at [551, 320] on div at bounding box center [528, 290] width 177 height 94
click at [713, 290] on div at bounding box center [715, 290] width 177 height 94
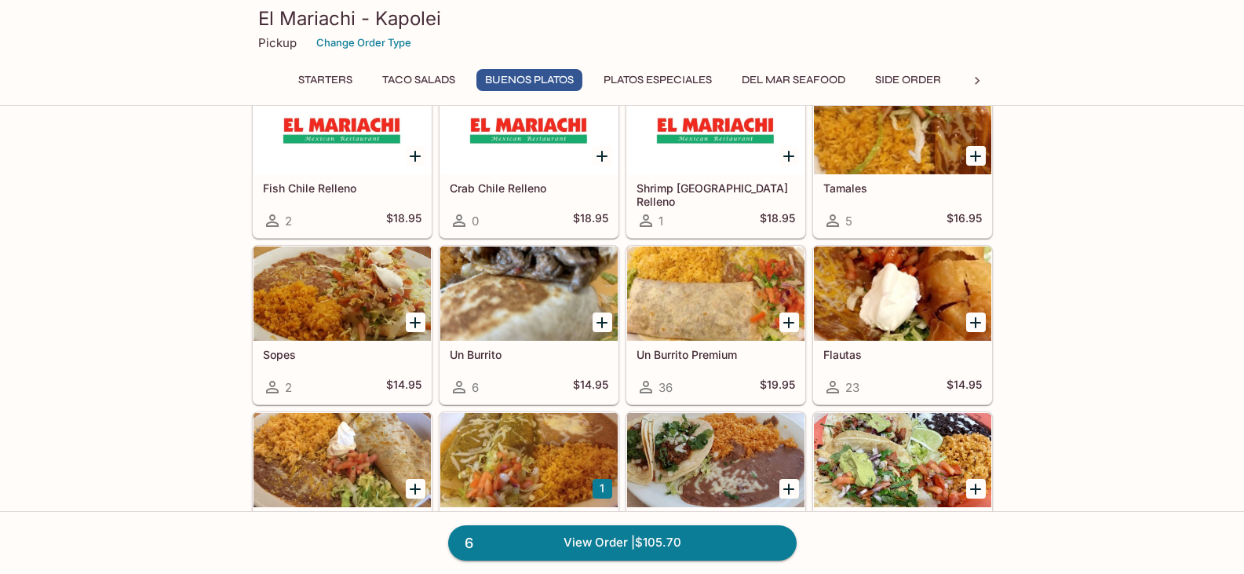
scroll to position [1256, 0]
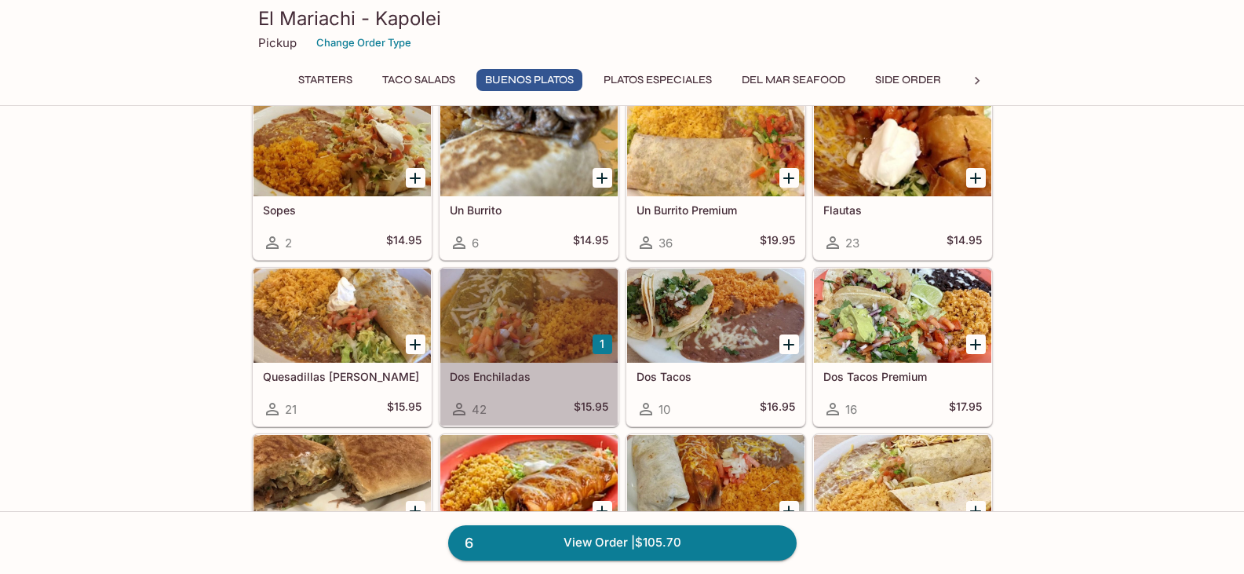
click at [494, 319] on div at bounding box center [528, 316] width 177 height 94
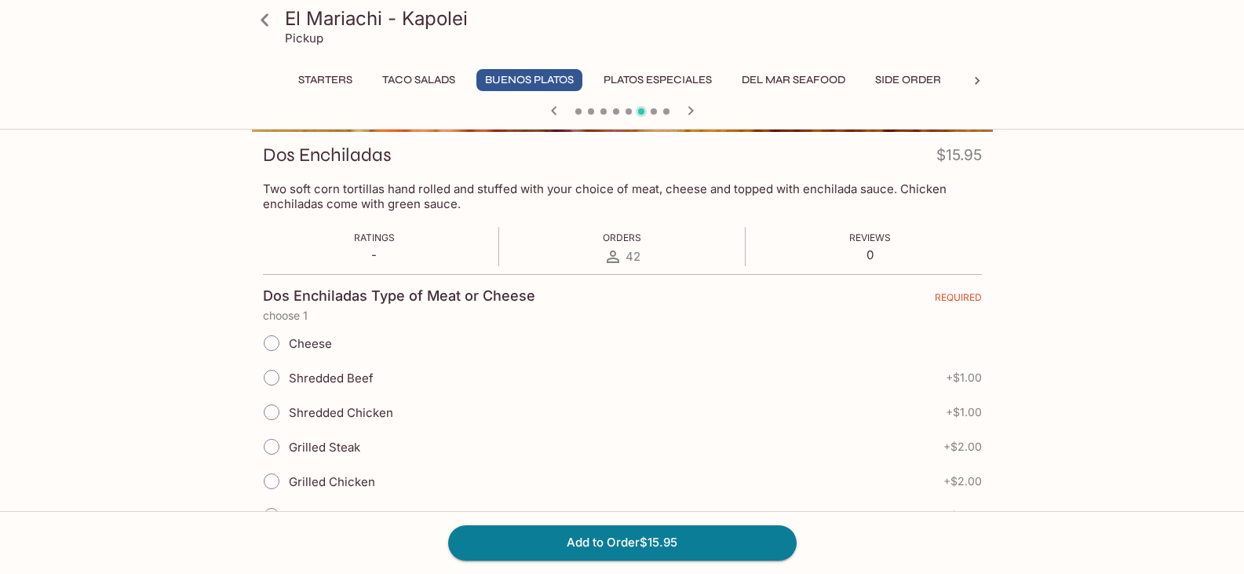
scroll to position [236, 0]
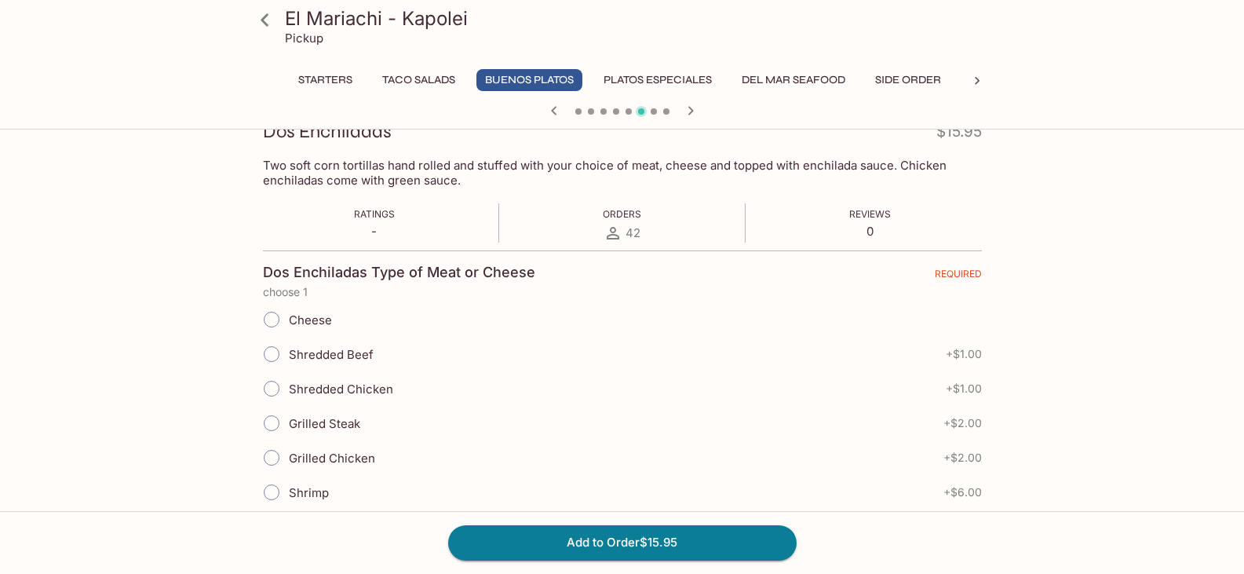
click at [631, 79] on button "Platos Especiales" at bounding box center [658, 80] width 126 height 22
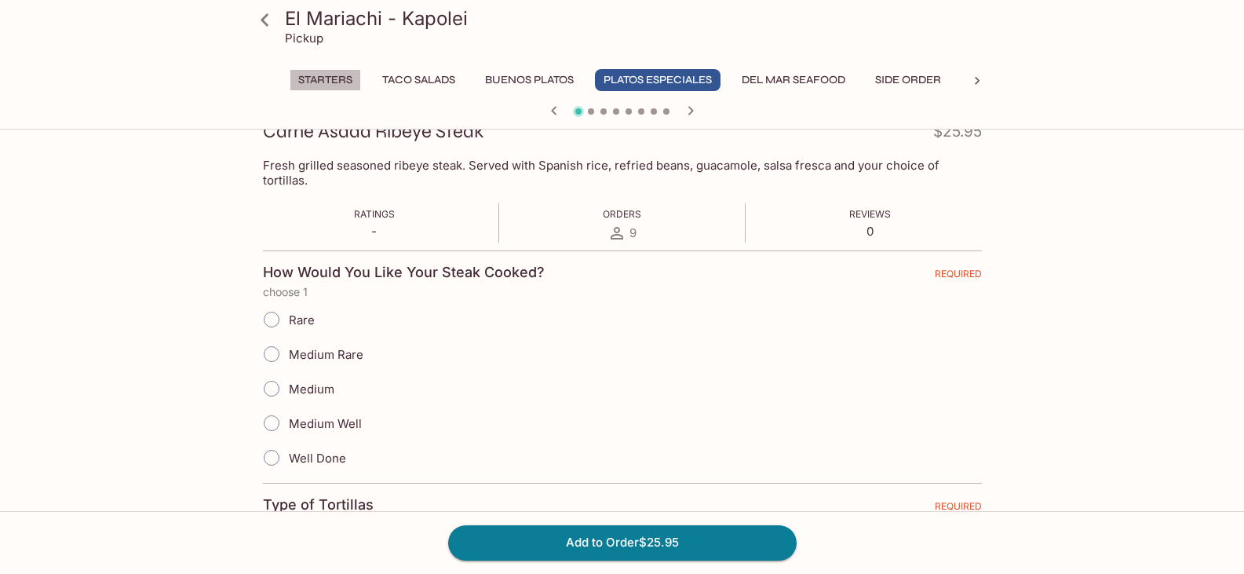
click at [316, 75] on button "Starters" at bounding box center [325, 80] width 71 height 22
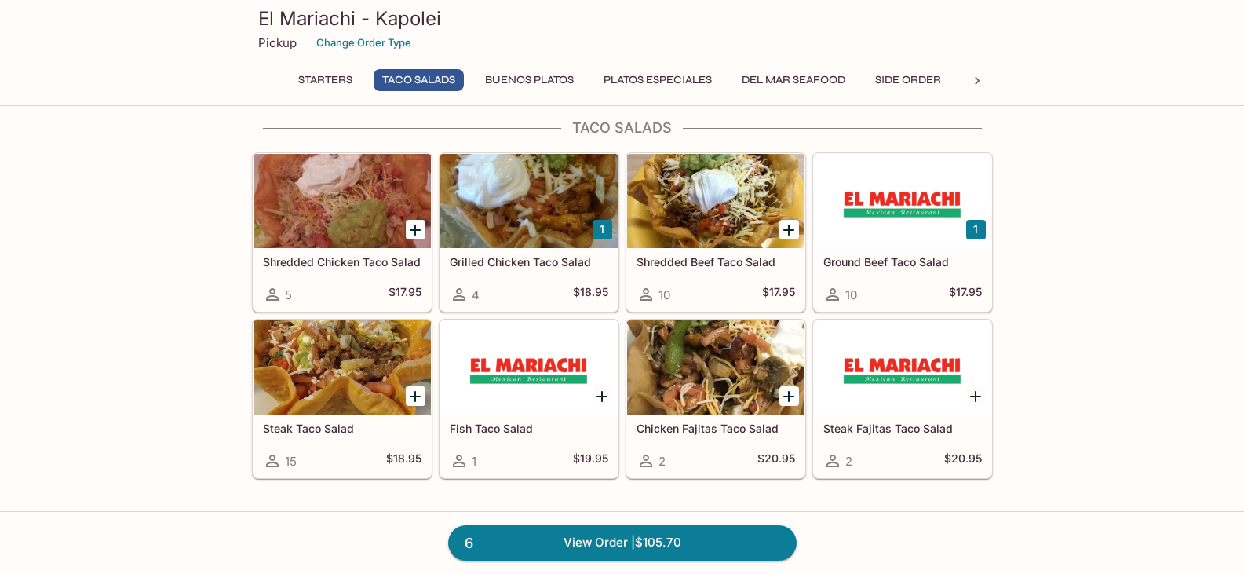
scroll to position [480, 0]
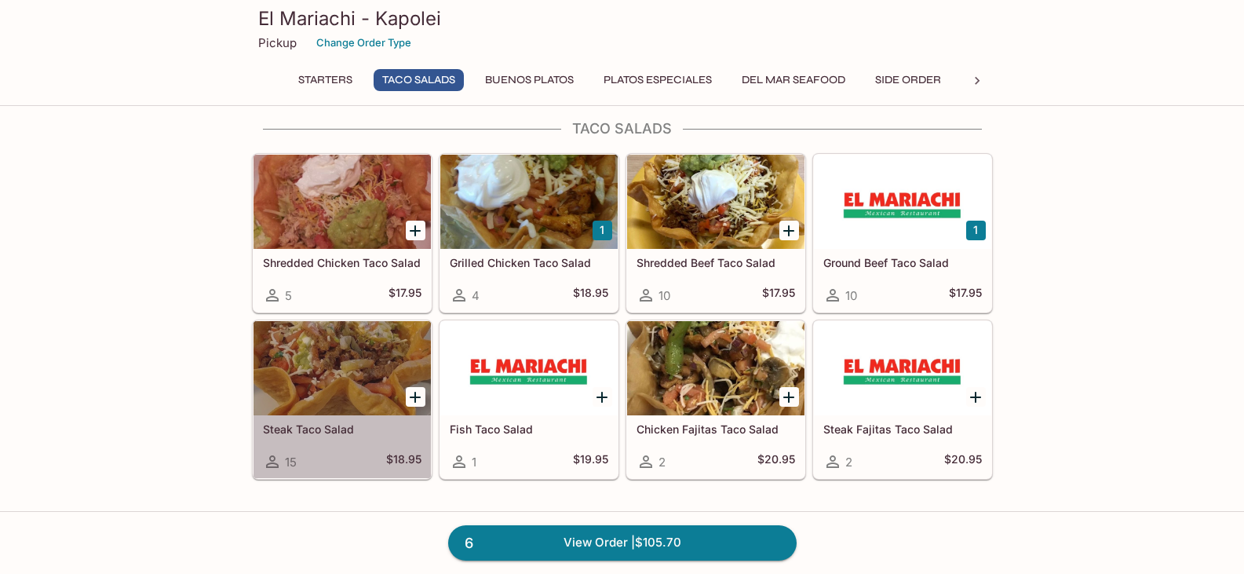
click at [349, 371] on div at bounding box center [342, 368] width 177 height 94
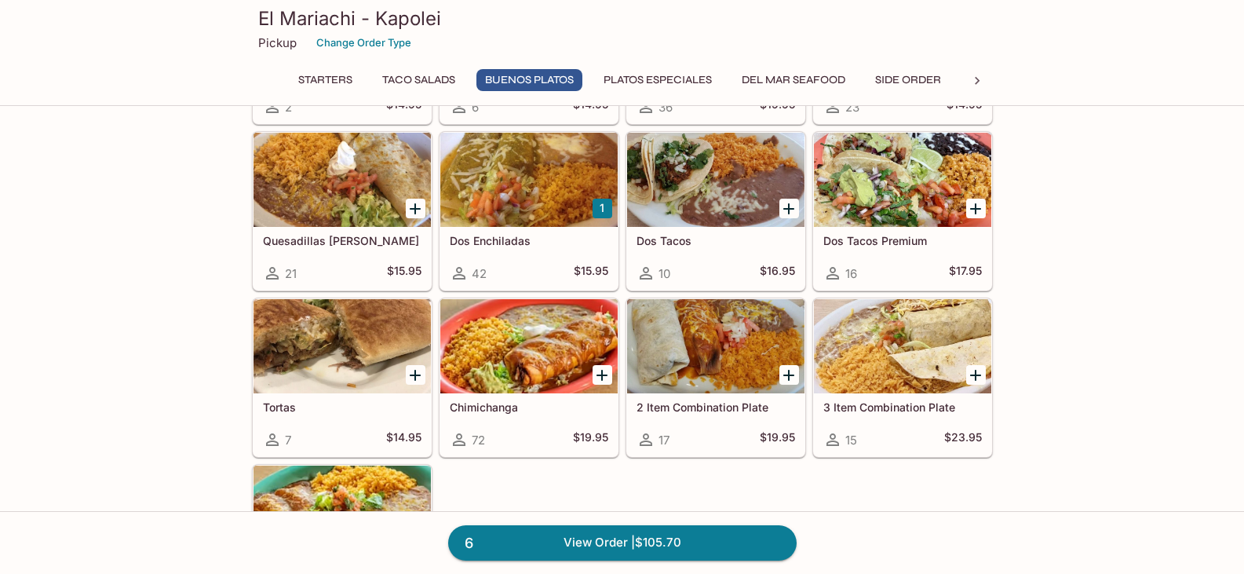
scroll to position [1416, 0]
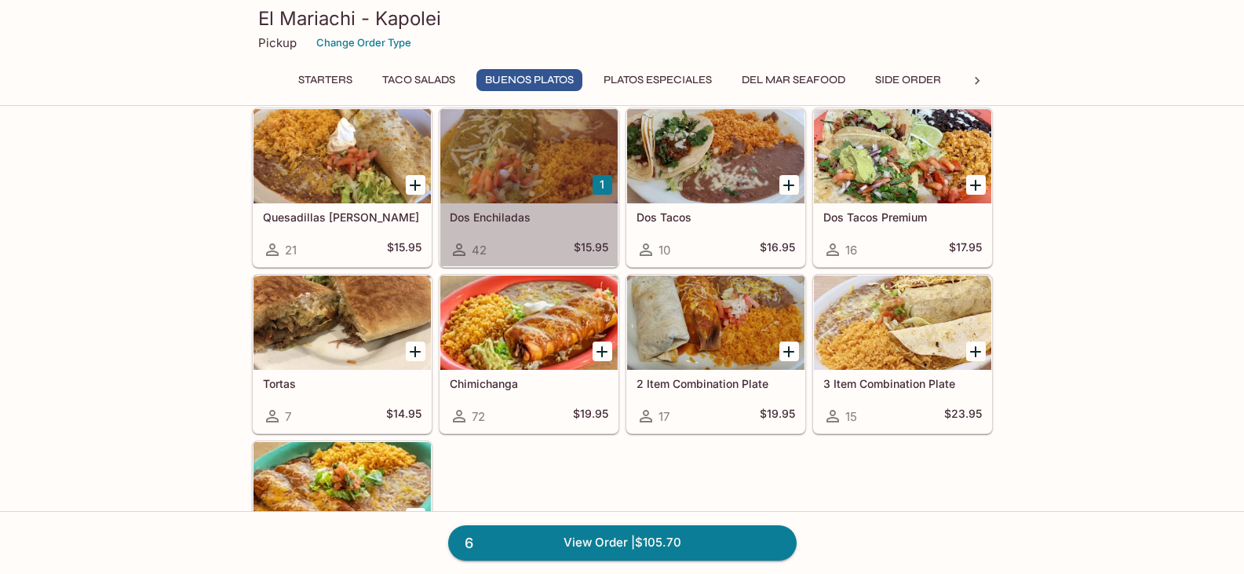
click at [535, 178] on div at bounding box center [528, 156] width 177 height 94
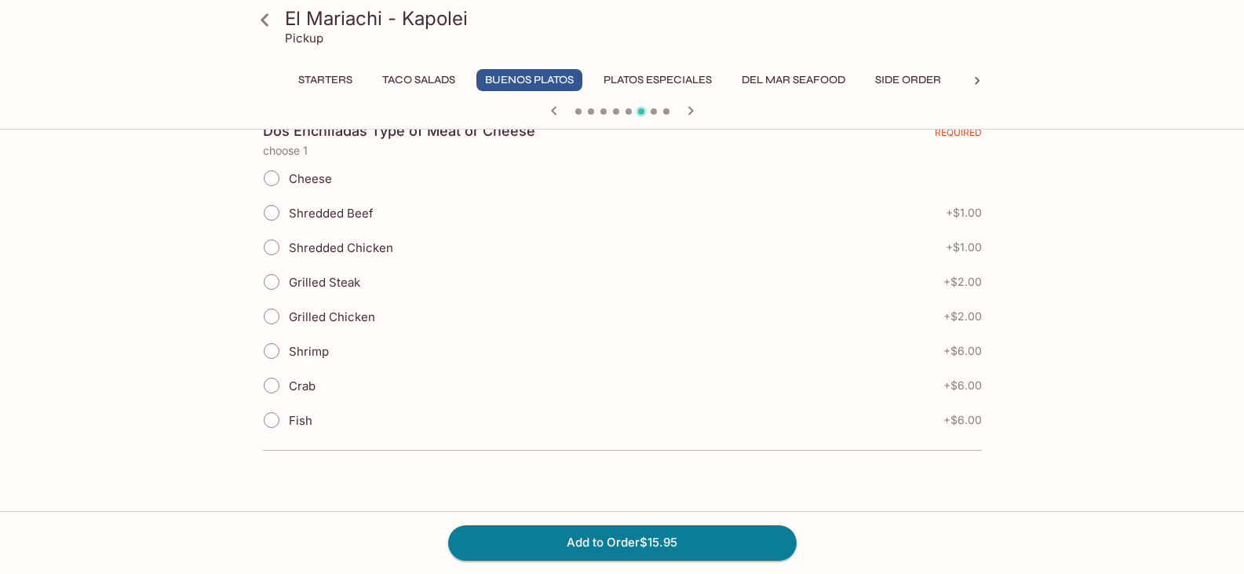
scroll to position [306, 0]
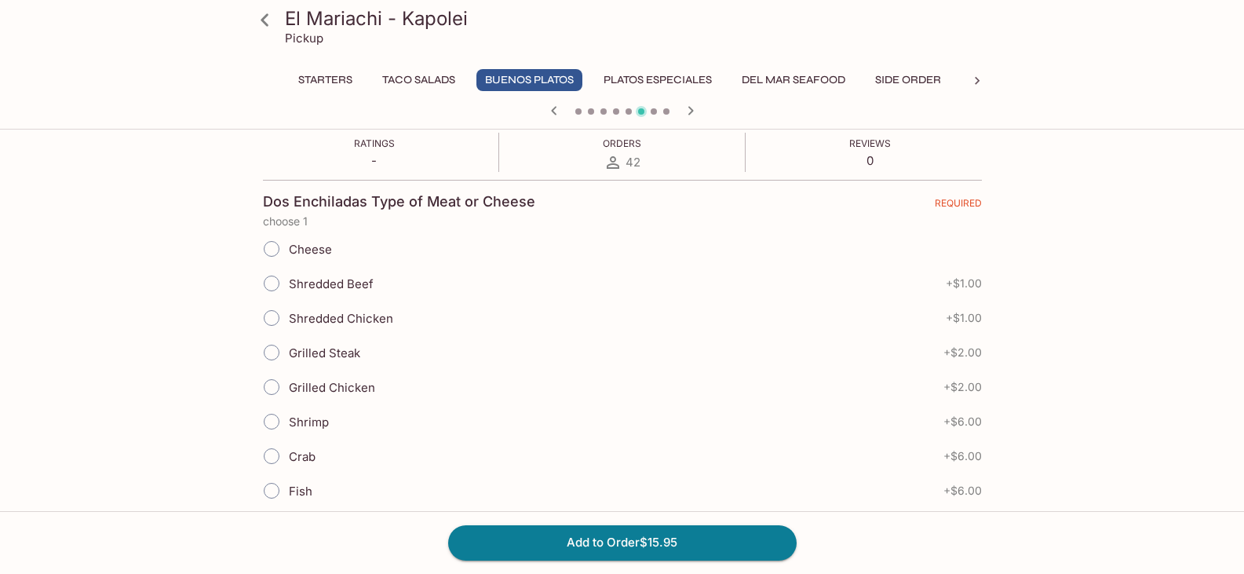
click at [272, 254] on input "Cheese" at bounding box center [271, 248] width 33 height 33
radio input "true"
click at [585, 542] on button "Add to Order $15.95" at bounding box center [622, 542] width 349 height 35
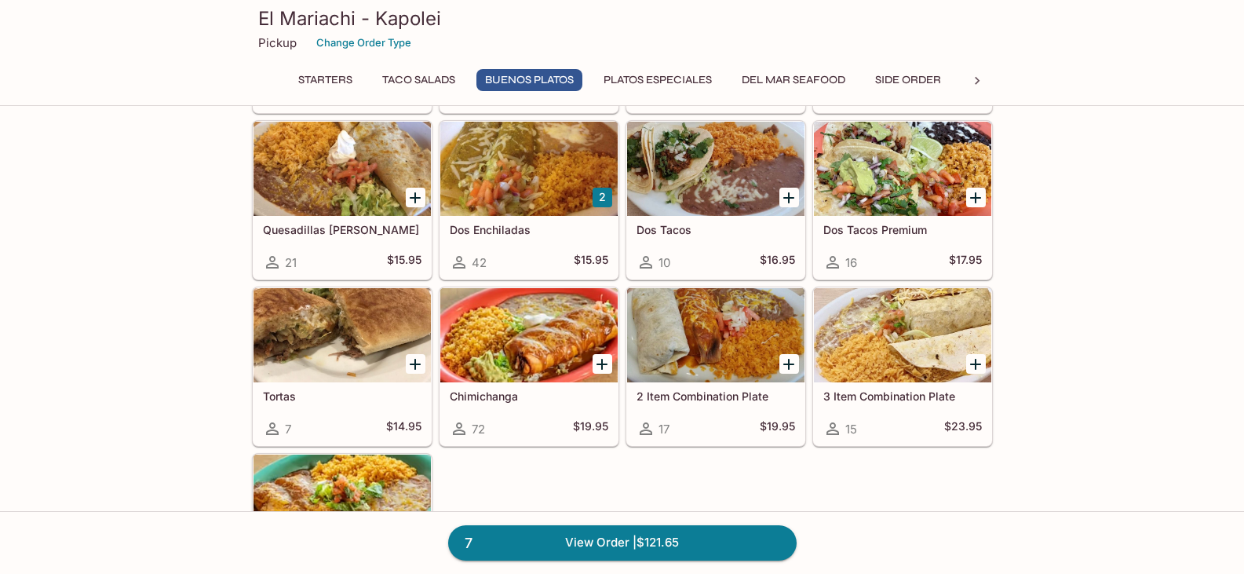
scroll to position [1413, 0]
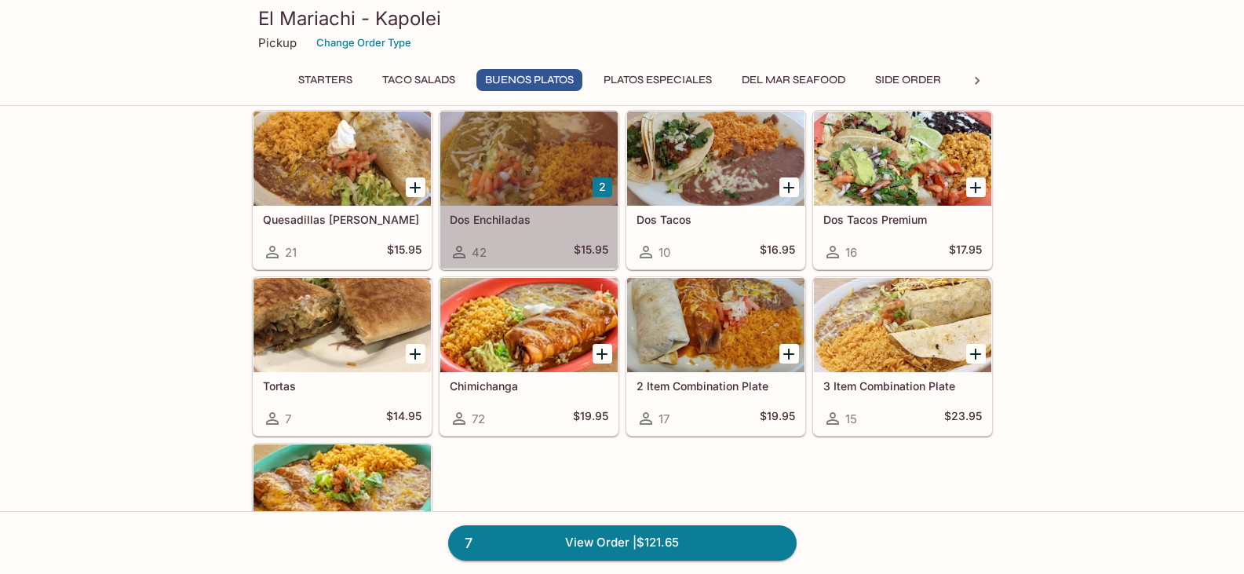
click at [487, 177] on div at bounding box center [528, 158] width 177 height 94
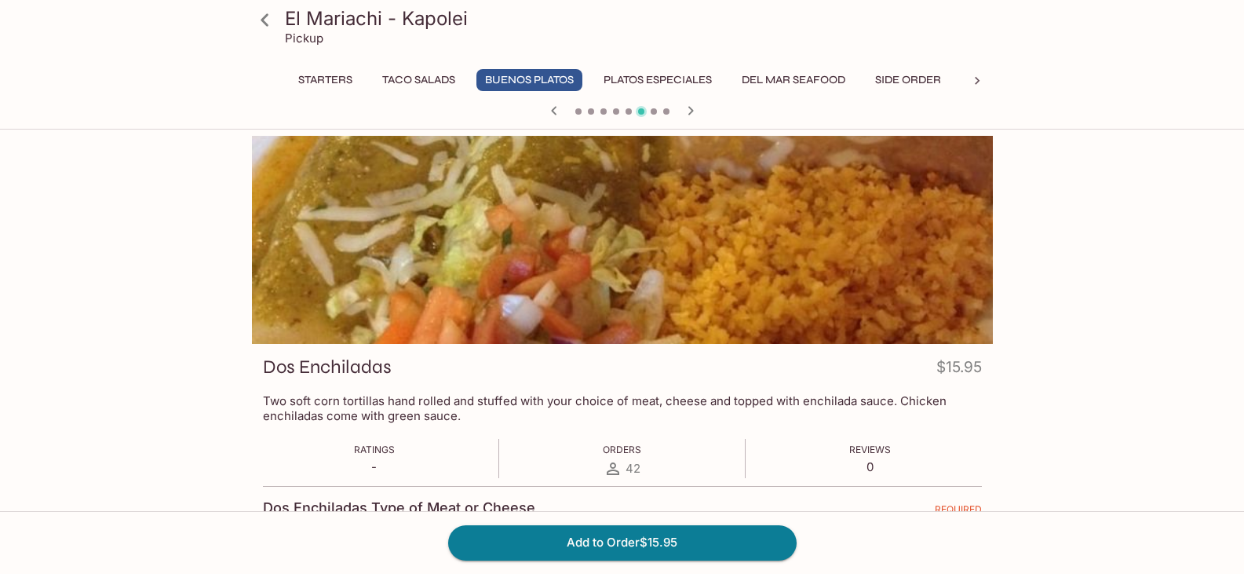
scroll to position [79, 0]
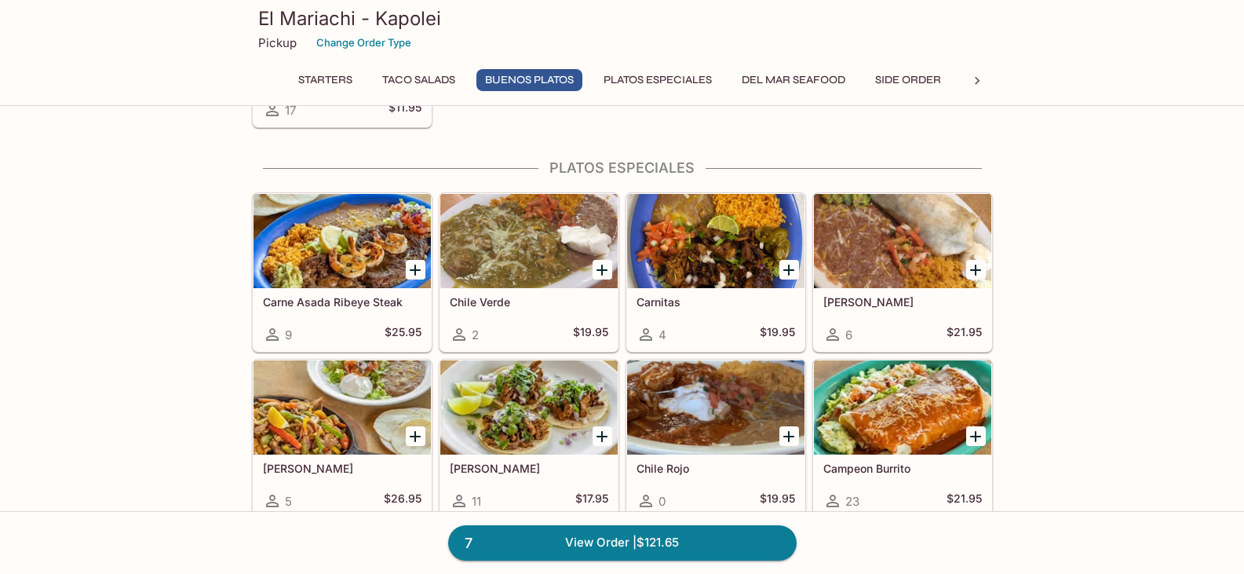
scroll to position [1893, 0]
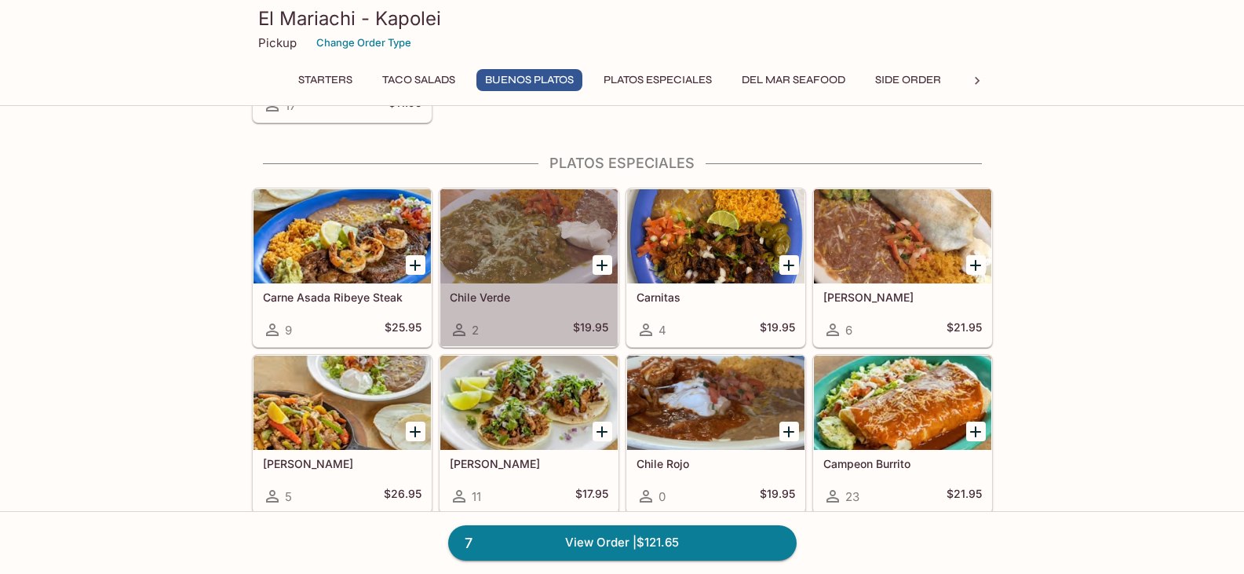
click at [532, 261] on div at bounding box center [528, 236] width 177 height 94
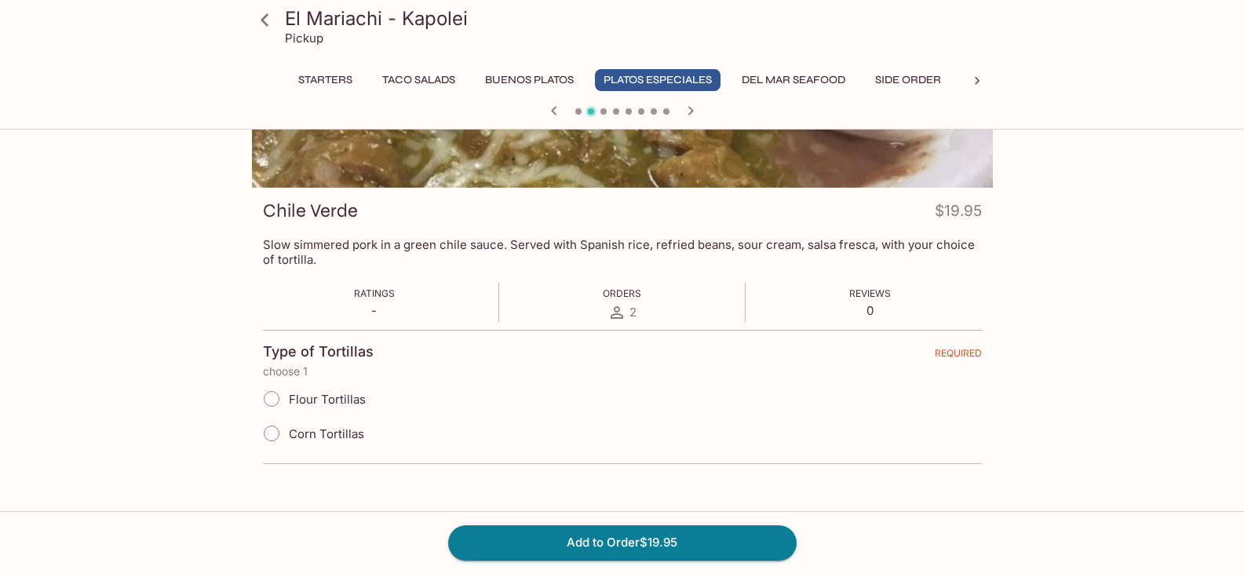
scroll to position [157, 0]
click at [274, 397] on input "Flour Tortillas" at bounding box center [271, 398] width 33 height 33
radio input "true"
click at [595, 537] on button "Add to Order $19.95" at bounding box center [622, 542] width 349 height 35
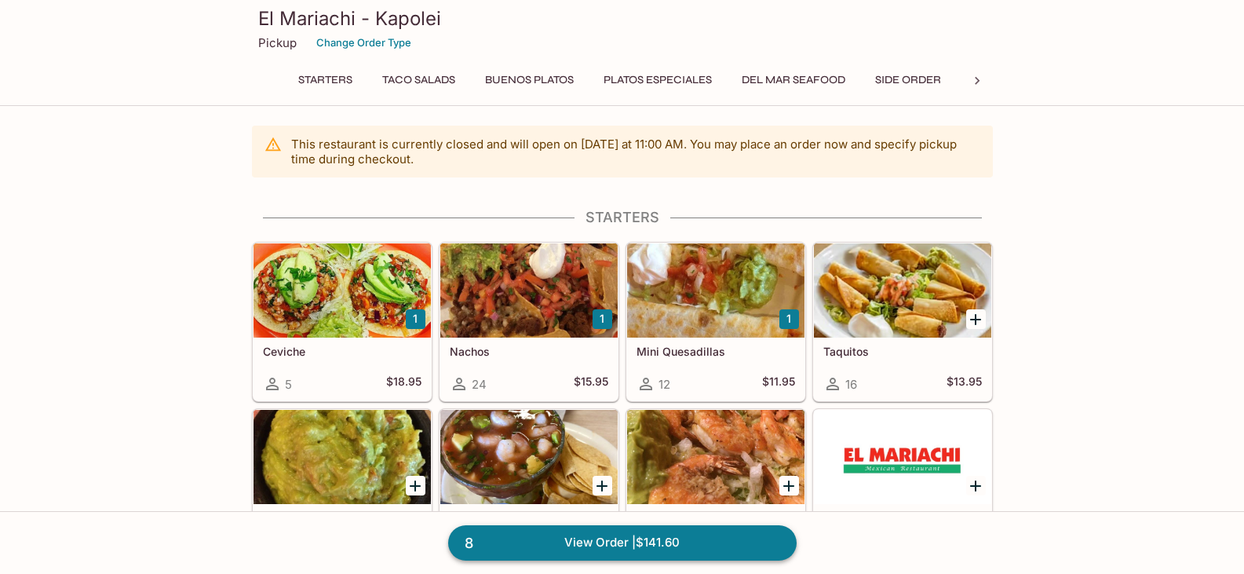
click at [660, 550] on link "8 View Order | $141.60" at bounding box center [622, 542] width 349 height 35
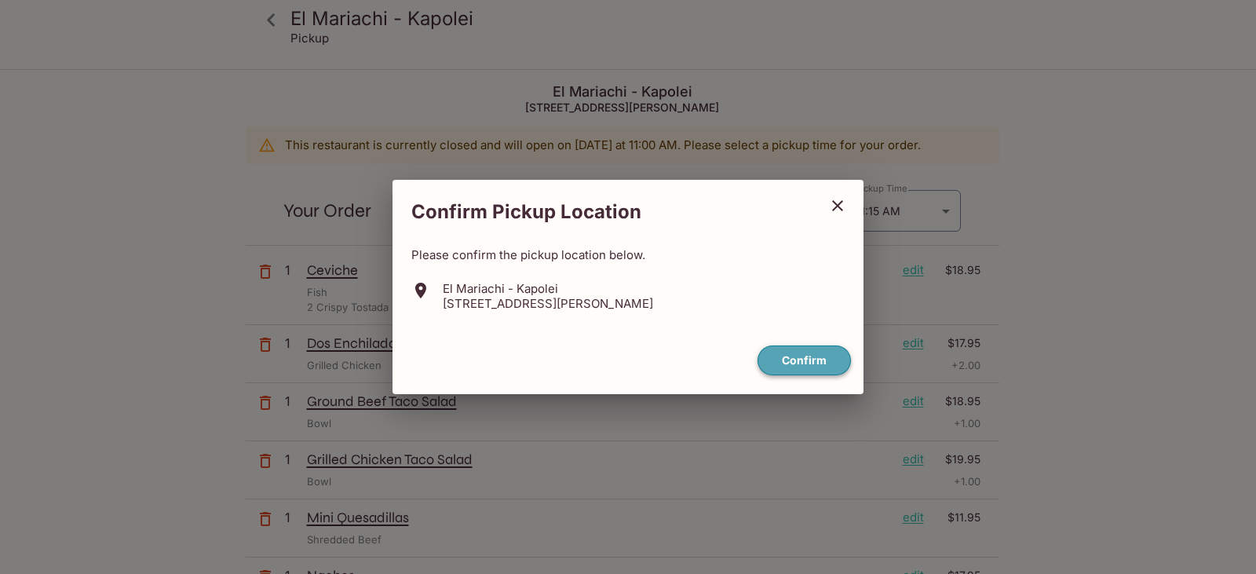
click at [802, 353] on button "Confirm" at bounding box center [804, 360] width 93 height 31
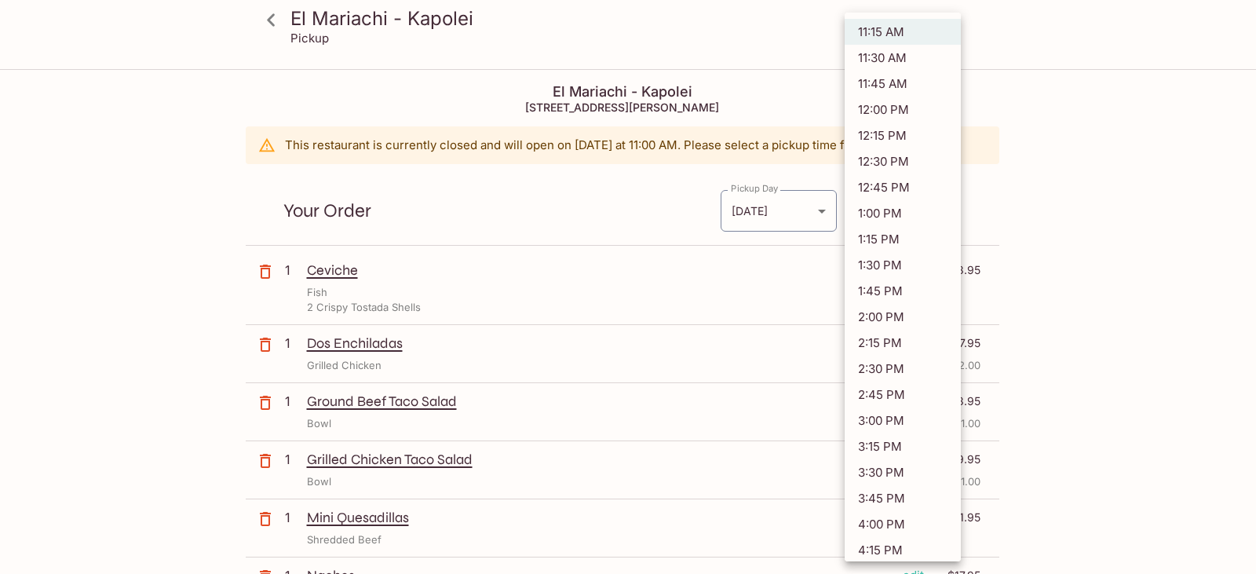
click at [915, 214] on body "El Mariachi - Kapolei Pickup El Mariachi - Kapolei [STREET_ADDRESS][PERSON_NAME…" at bounding box center [628, 358] width 1256 height 574
click at [882, 55] on li "11:30 AM" at bounding box center [903, 58] width 116 height 26
type input "[DATE]T21:30:00.000000Z"
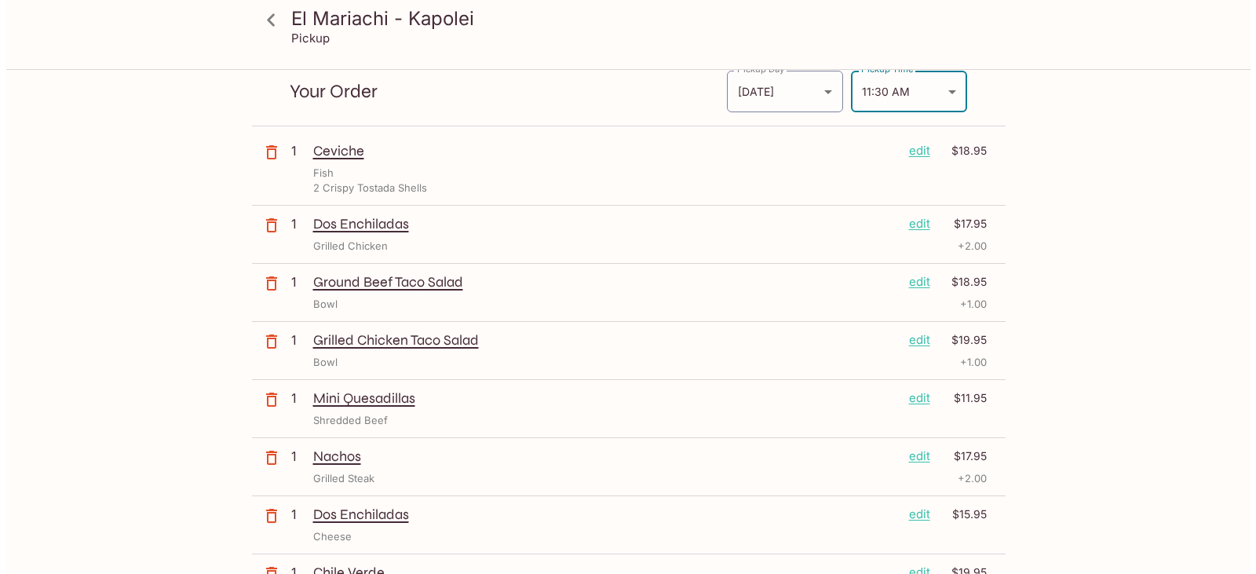
scroll to position [157, 0]
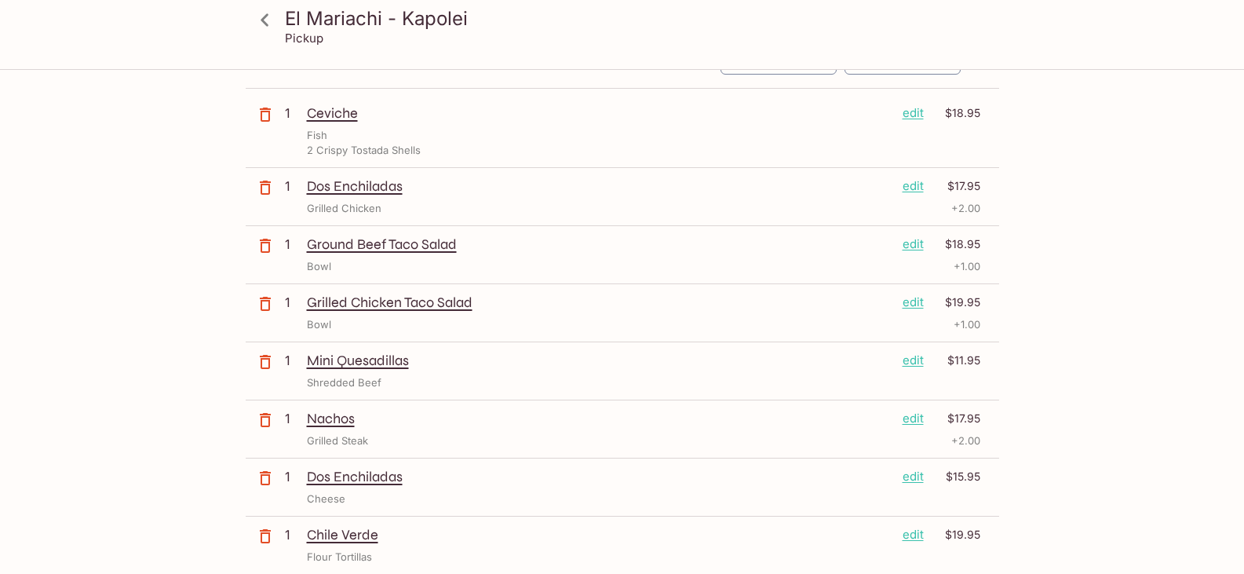
click at [912, 365] on p "edit" at bounding box center [913, 360] width 21 height 17
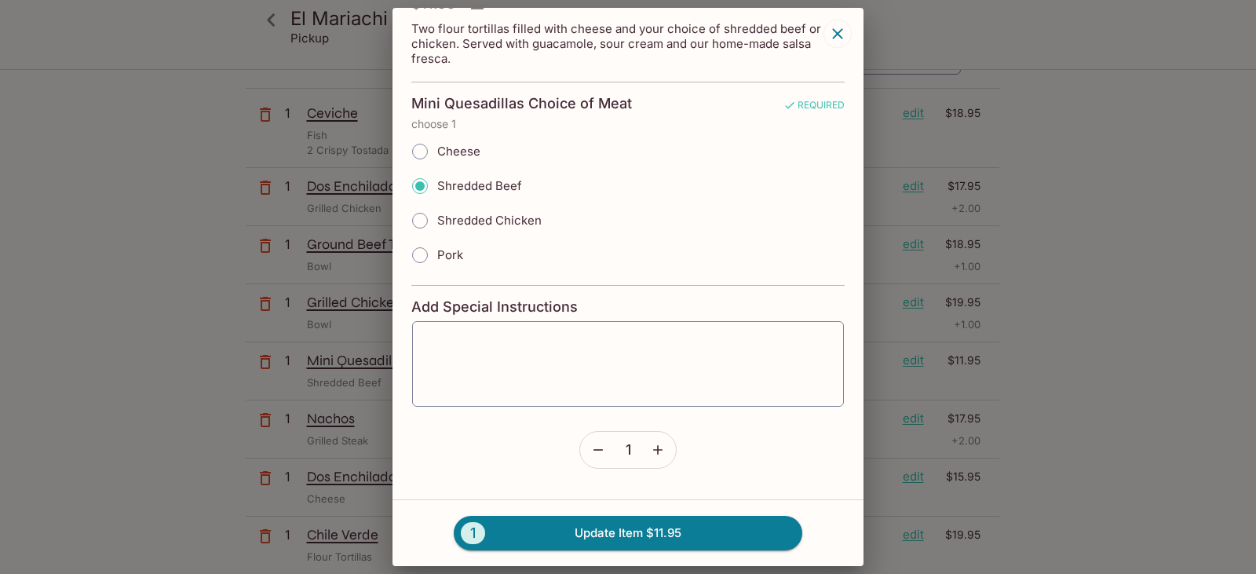
scroll to position [116, 0]
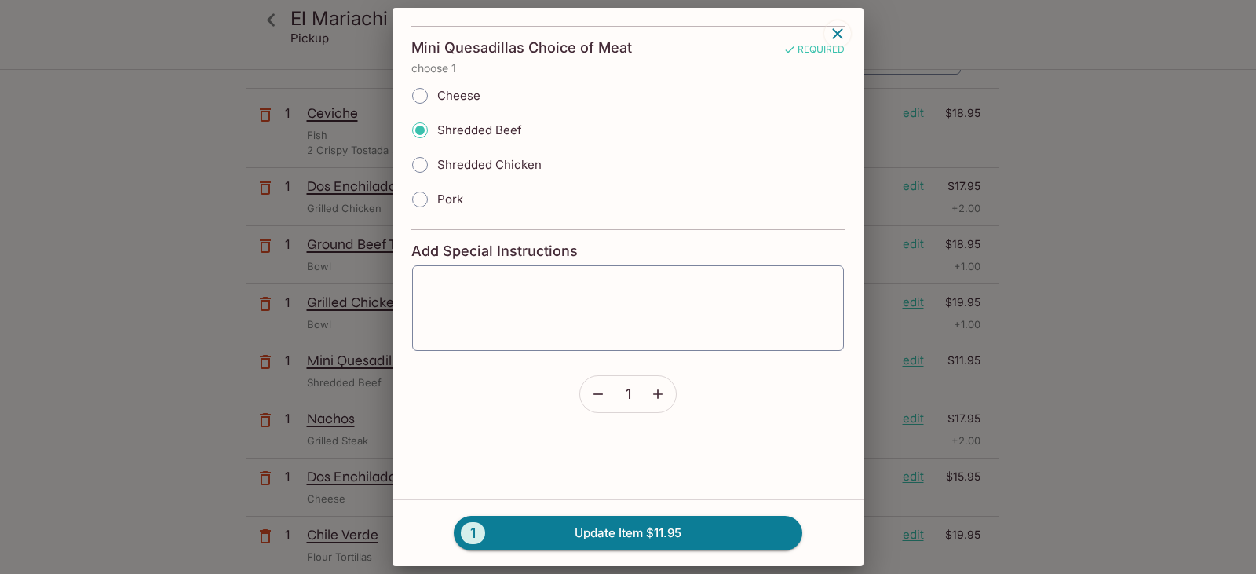
click at [597, 396] on icon "button" at bounding box center [598, 394] width 16 height 16
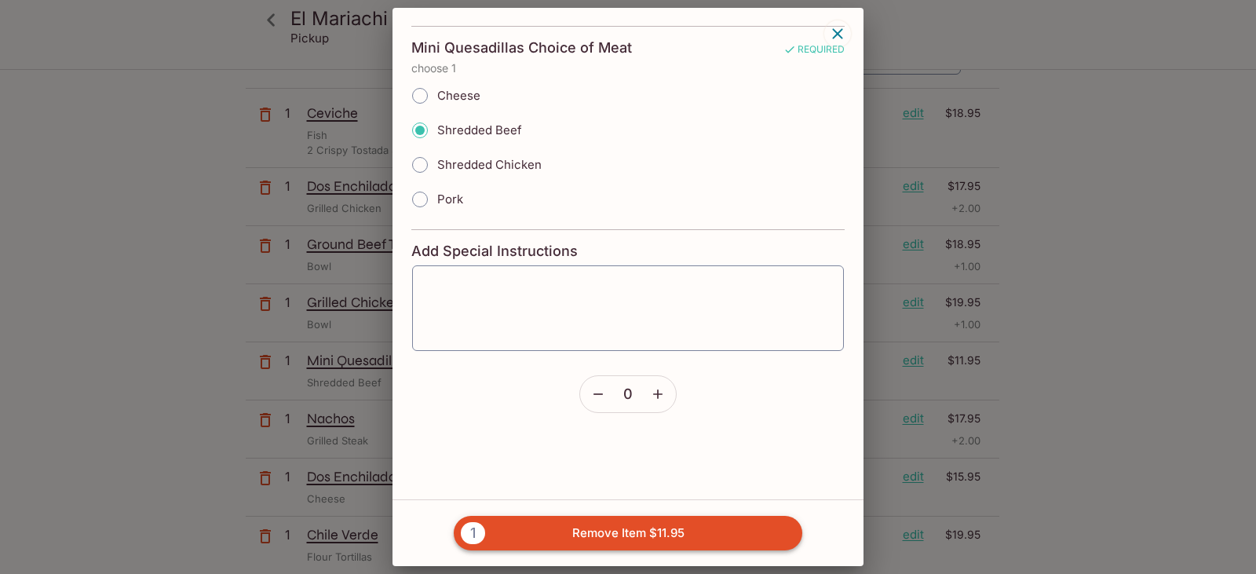
click at [592, 534] on button "1 Remove Item $11.95" at bounding box center [628, 533] width 349 height 35
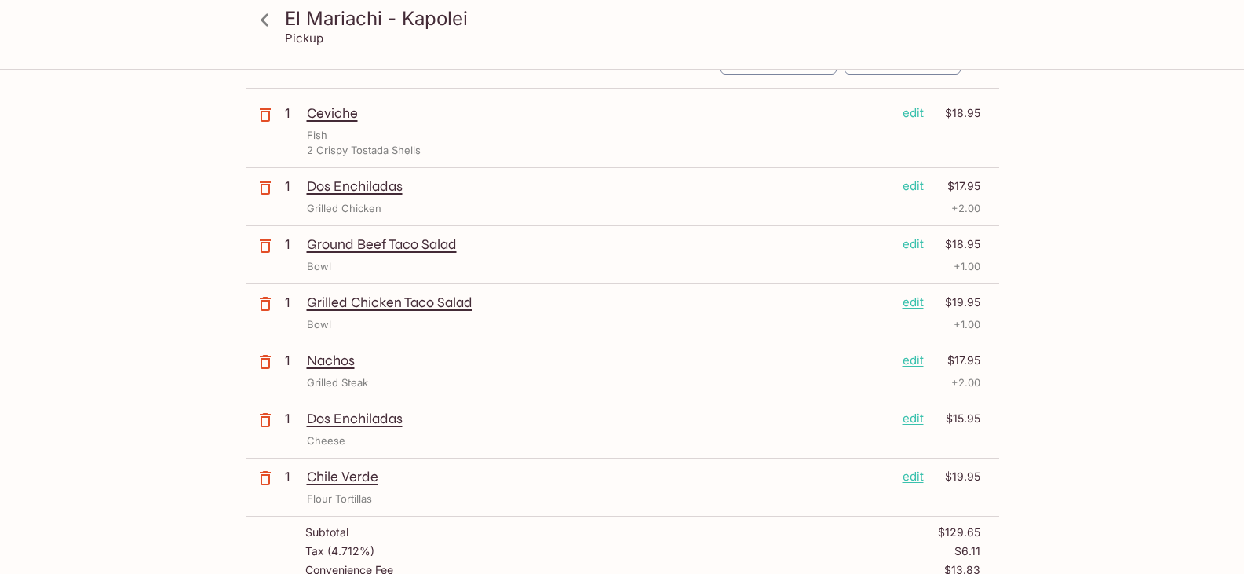
click at [911, 361] on p "edit" at bounding box center [913, 360] width 21 height 17
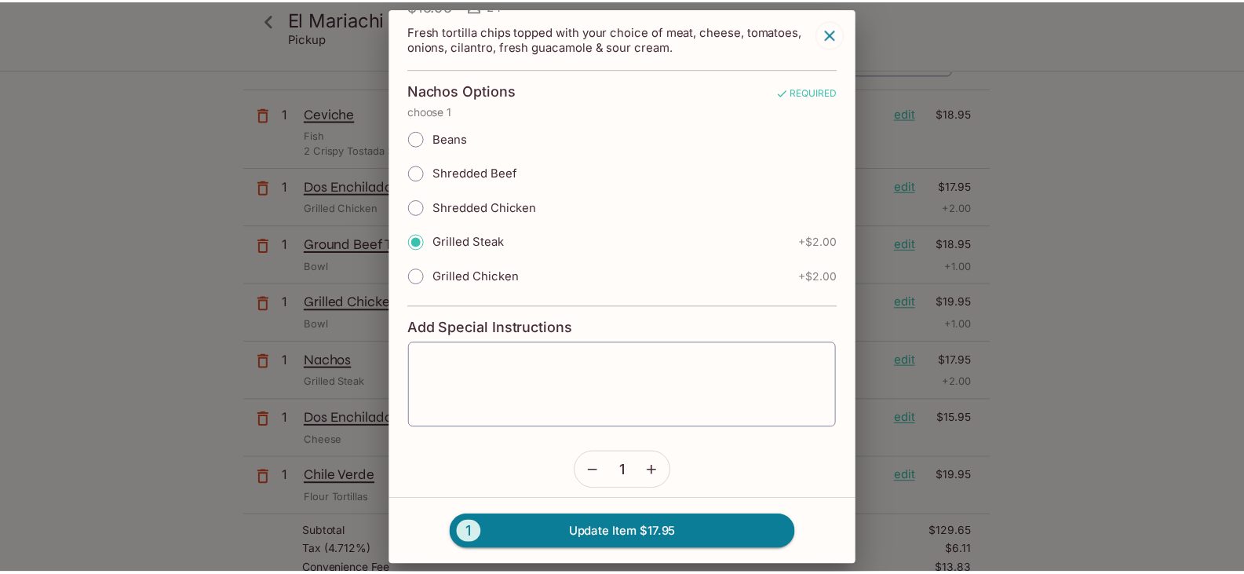
scroll to position [136, 0]
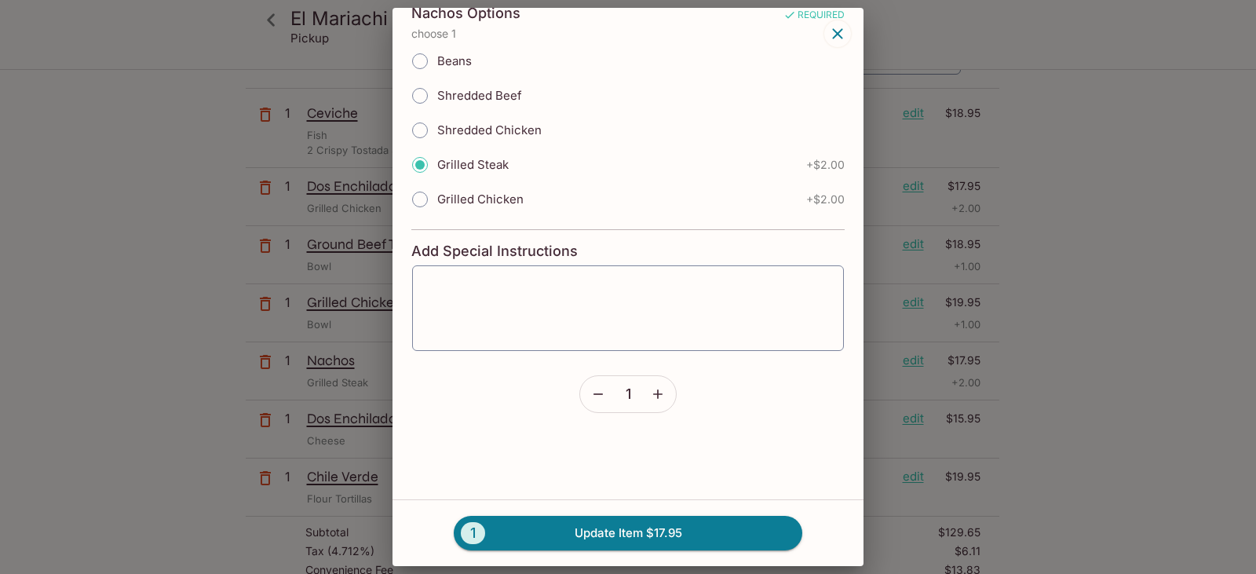
click at [590, 383] on button "button" at bounding box center [598, 394] width 36 height 36
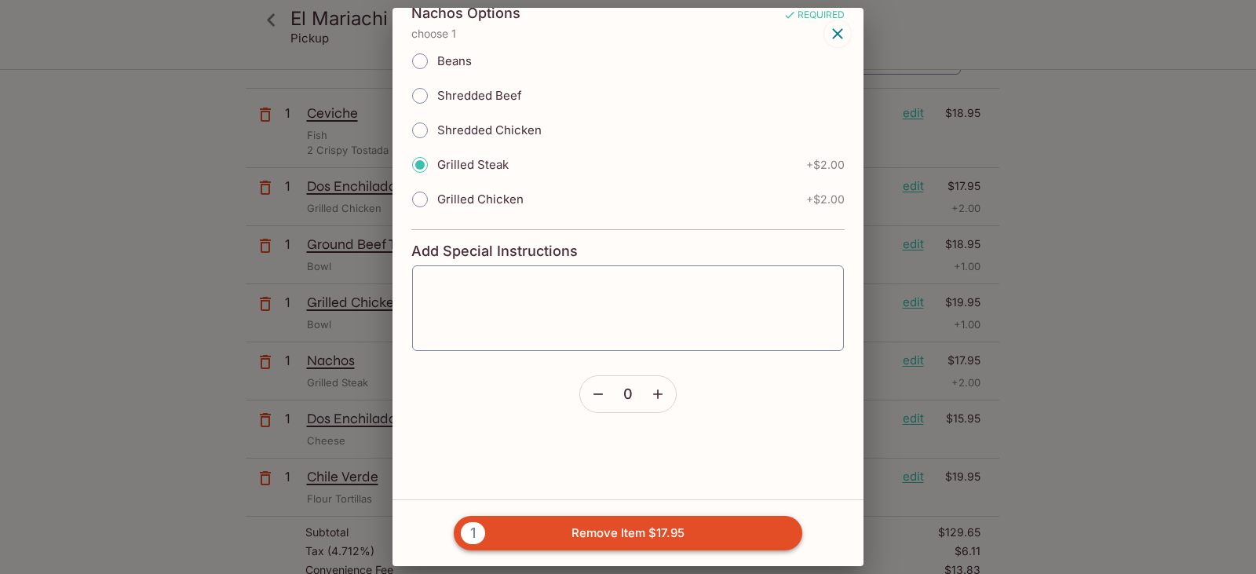
click at [587, 528] on button "1 Remove Item $17.95" at bounding box center [628, 533] width 349 height 35
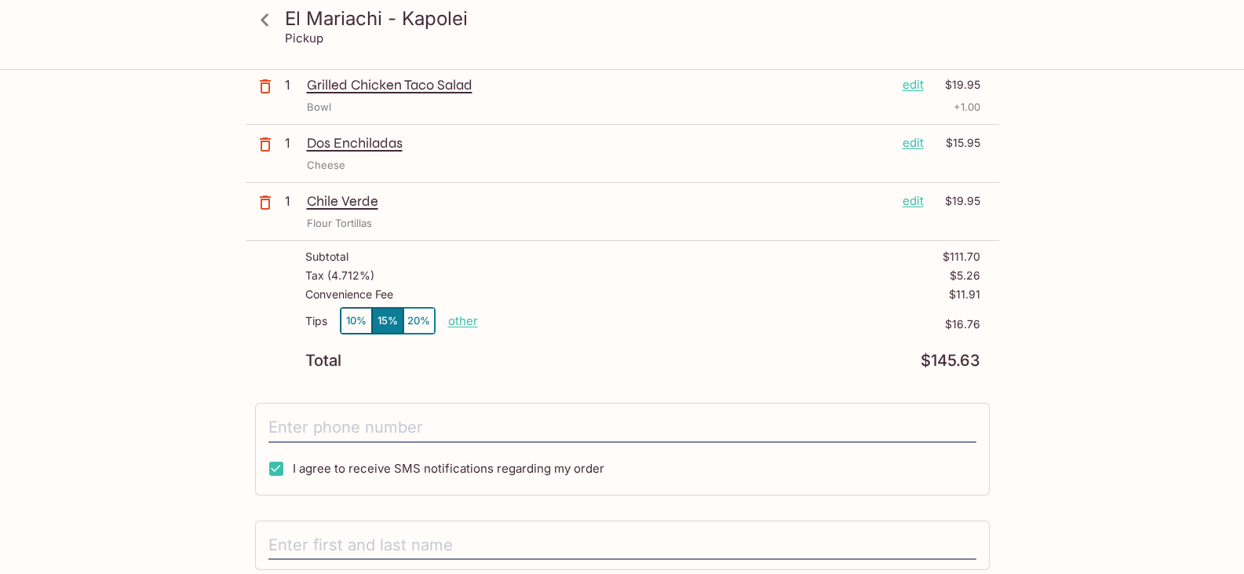
scroll to position [393, 0]
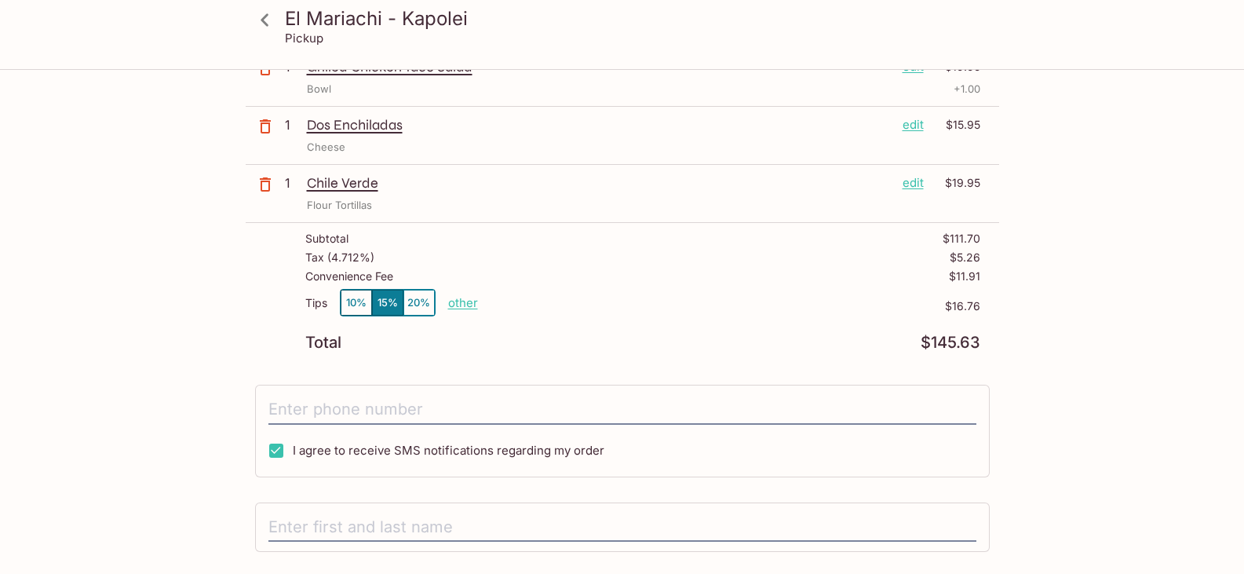
click at [462, 307] on p "other" at bounding box center [463, 302] width 30 height 15
click at [346, 301] on button "10%" at bounding box center [356, 303] width 31 height 26
click at [454, 304] on p "other" at bounding box center [463, 302] width 30 height 15
click at [344, 302] on button "10%" at bounding box center [356, 303] width 31 height 26
click at [316, 301] on p "Tips" at bounding box center [316, 303] width 22 height 13
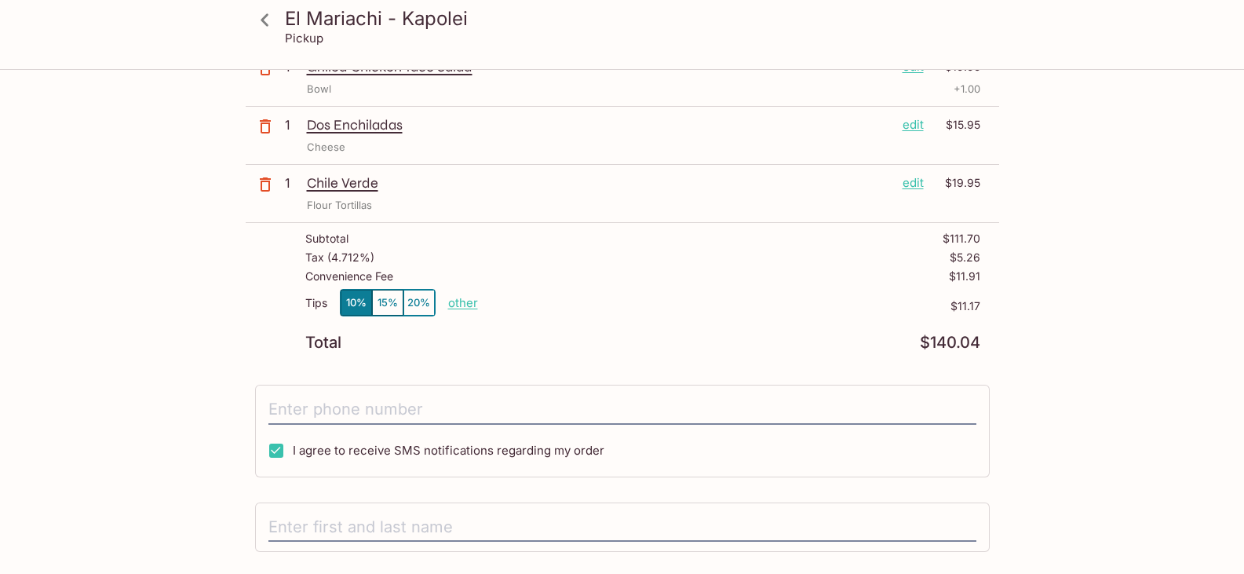
click at [316, 301] on p "Tips" at bounding box center [316, 303] width 22 height 13
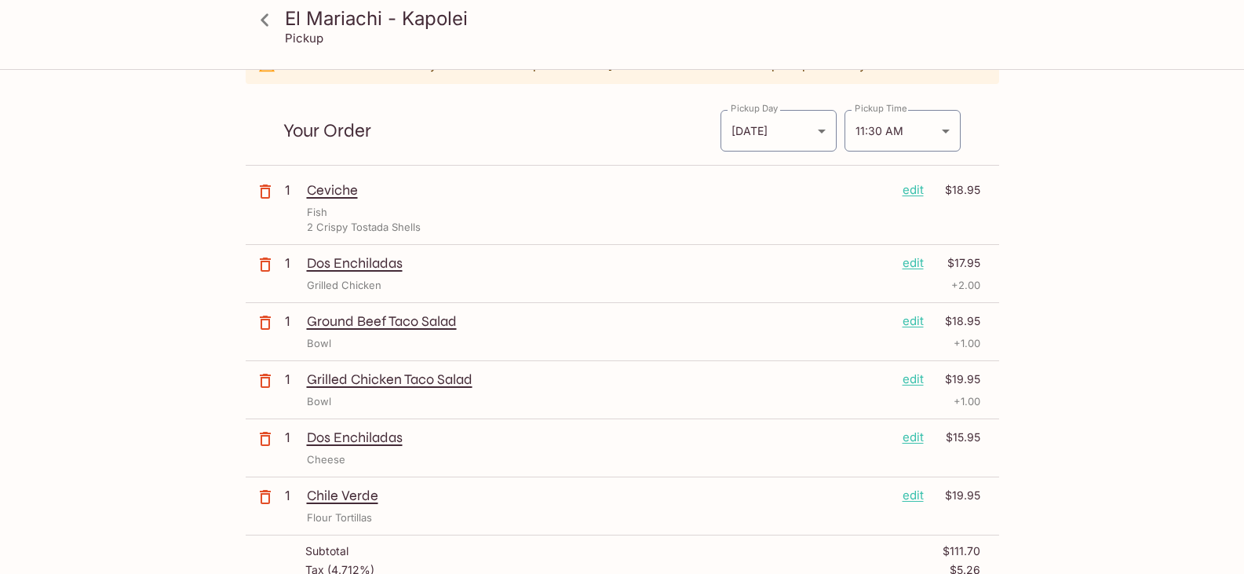
scroll to position [0, 0]
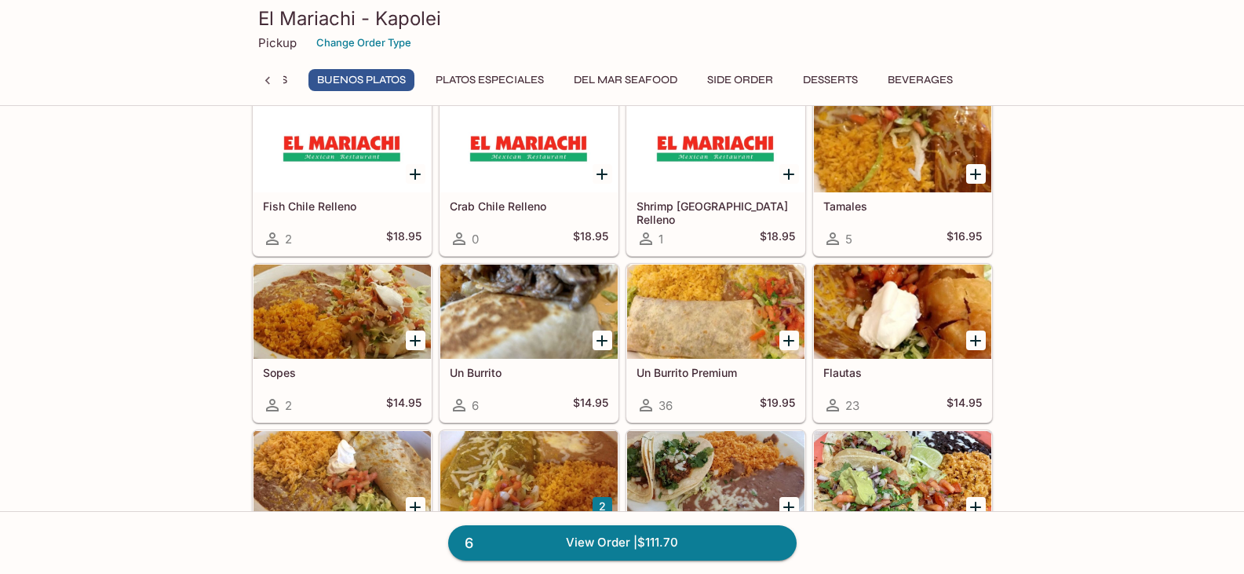
scroll to position [932, 0]
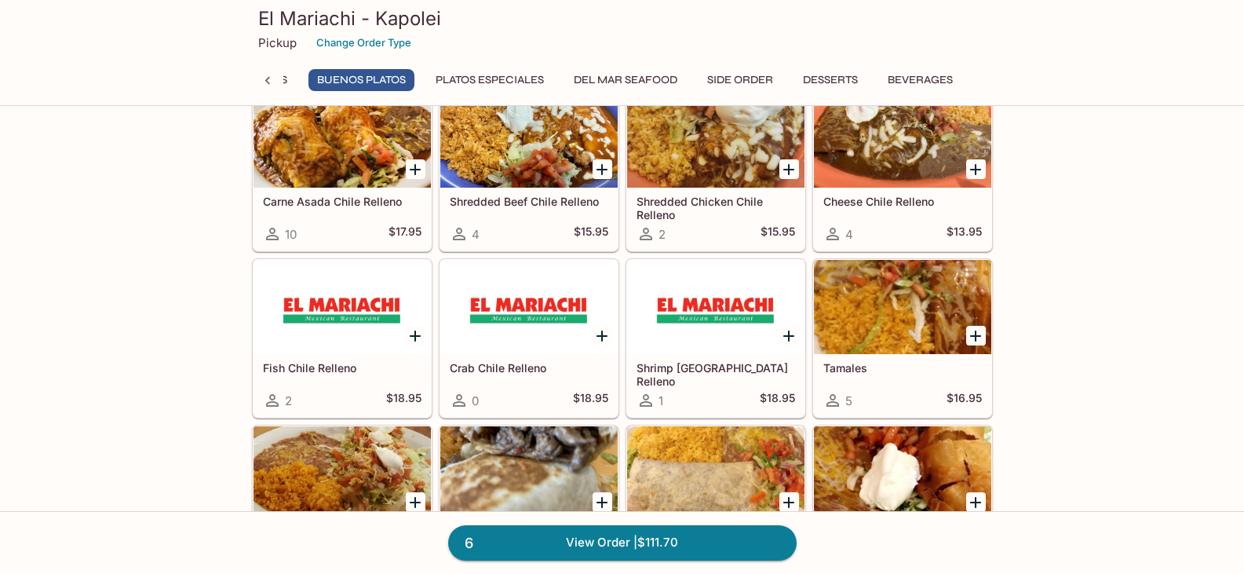
scroll to position [136, 0]
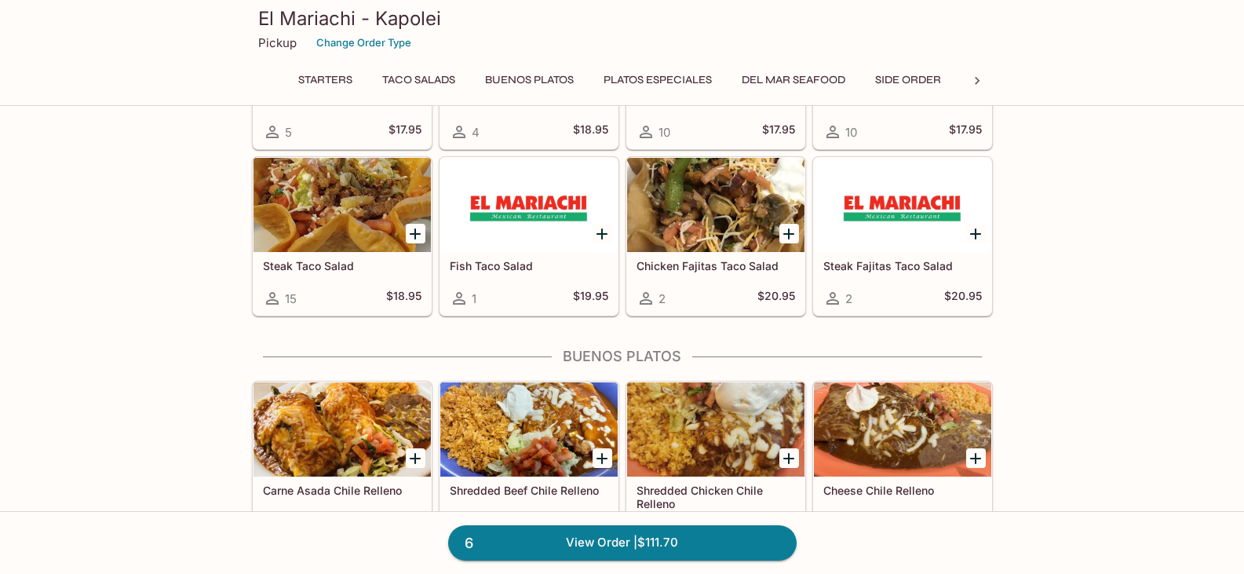
scroll to position [637, 0]
